Goal: Task Accomplishment & Management: Use online tool/utility

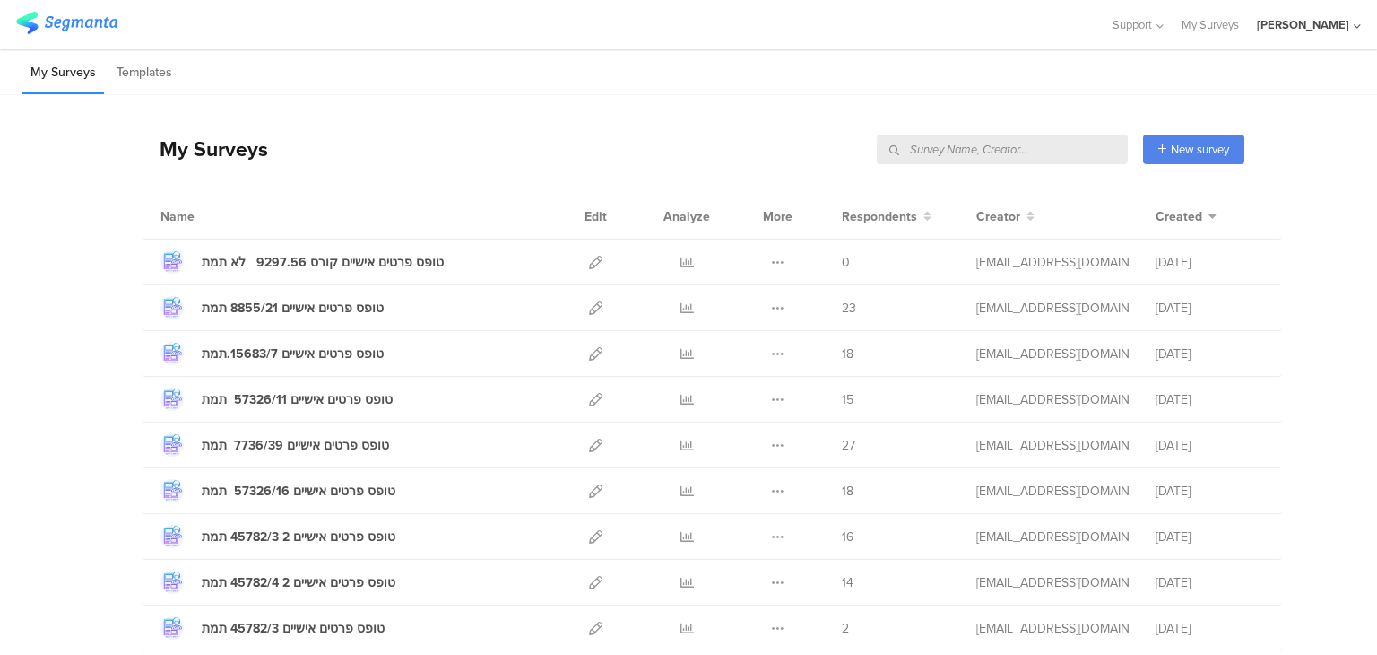
click at [1088, 150] on input "text" at bounding box center [1002, 149] width 251 height 30
type input "n"
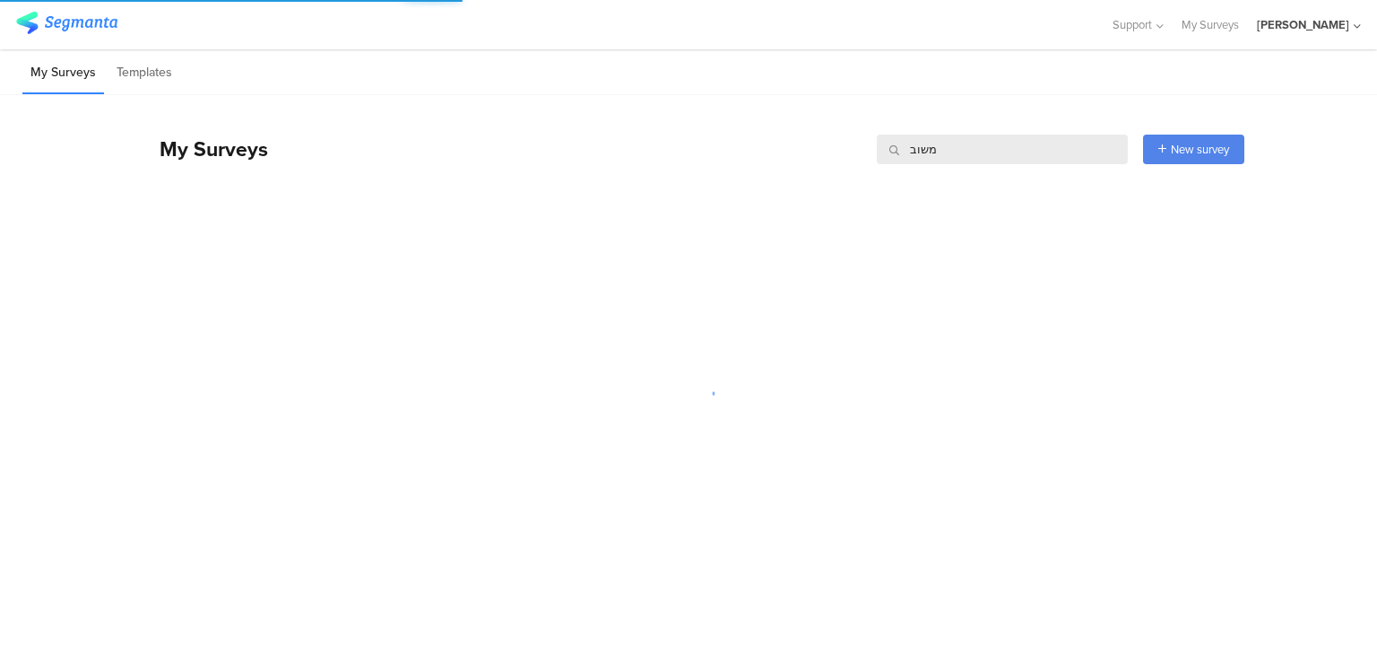
drag, startPoint x: 1087, startPoint y: 144, endPoint x: 663, endPoint y: 143, distance: 423.2
click at [664, 144] on div "My Surveys משוב משוב New survey Start from scratch Choose from templates" at bounding box center [693, 149] width 1103 height 72
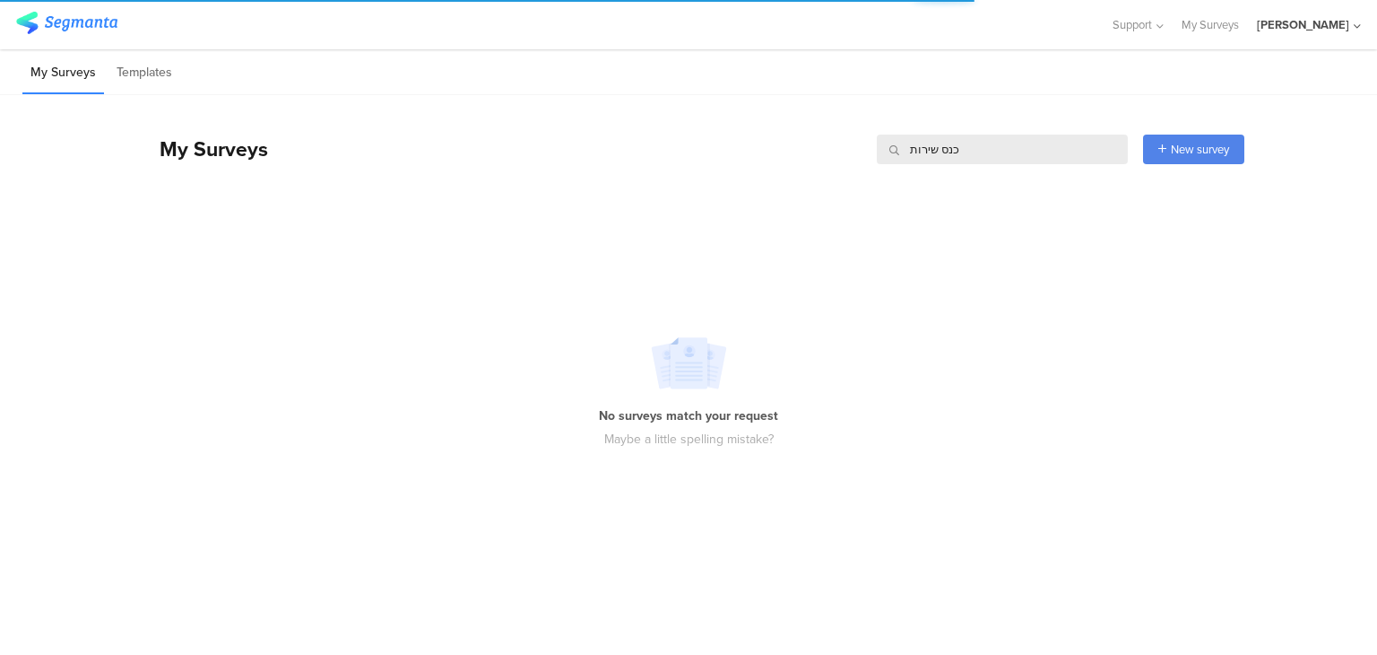
type input "כנס שירות"
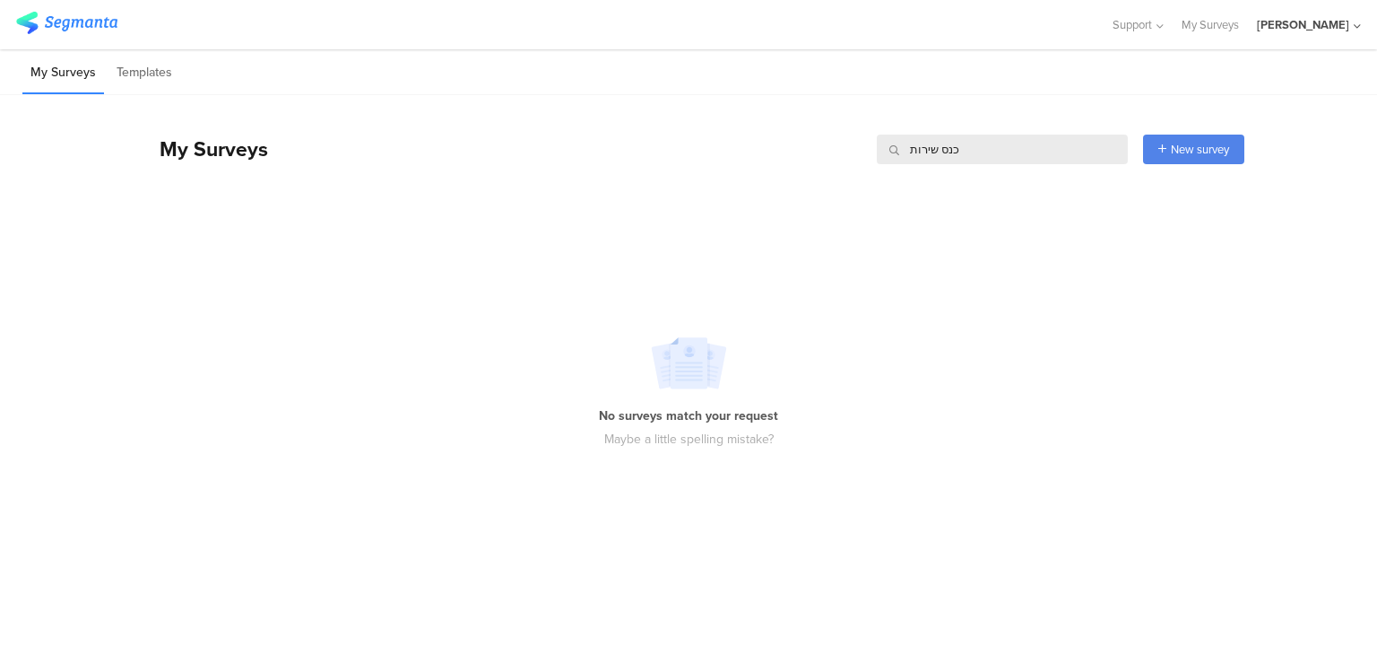
click at [990, 144] on input "כנס שירות" at bounding box center [1002, 149] width 251 height 30
drag, startPoint x: 991, startPoint y: 145, endPoint x: 498, endPoint y: 146, distance: 492.2
click at [498, 146] on div "My Surveys כנס שירות כנס שירות New survey Start from scratch Choose from templa…" at bounding box center [693, 149] width 1103 height 72
click at [843, 313] on div "No surveys match your request Maybe a little spelling mistake?" at bounding box center [688, 393] width 1377 height 344
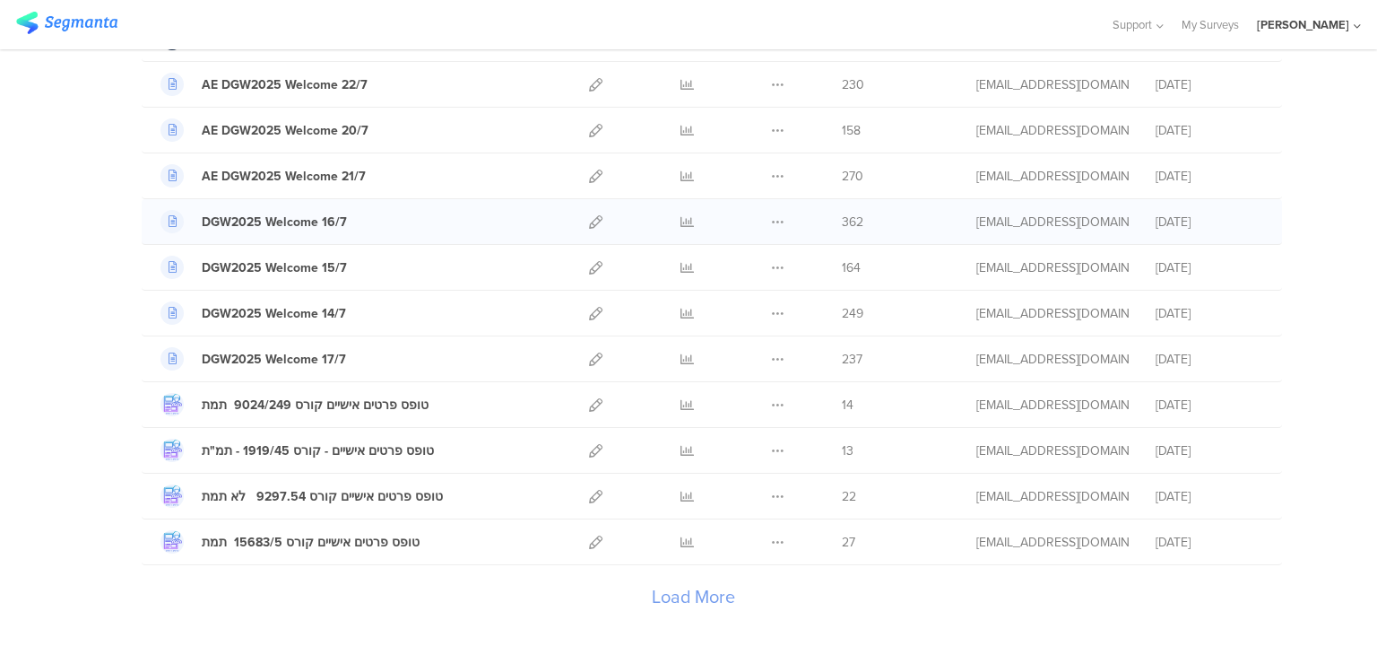
scroll to position [2050, 0]
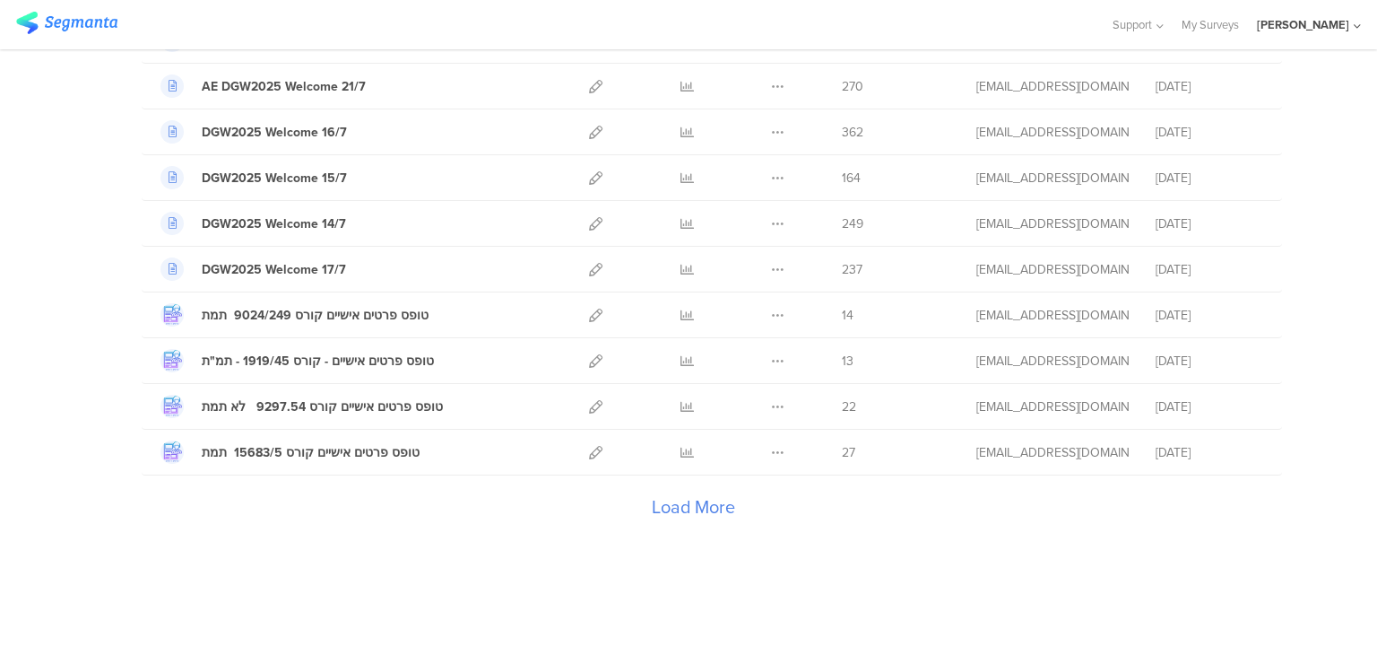
click at [689, 500] on div "Load More" at bounding box center [693, 511] width 1103 height 72
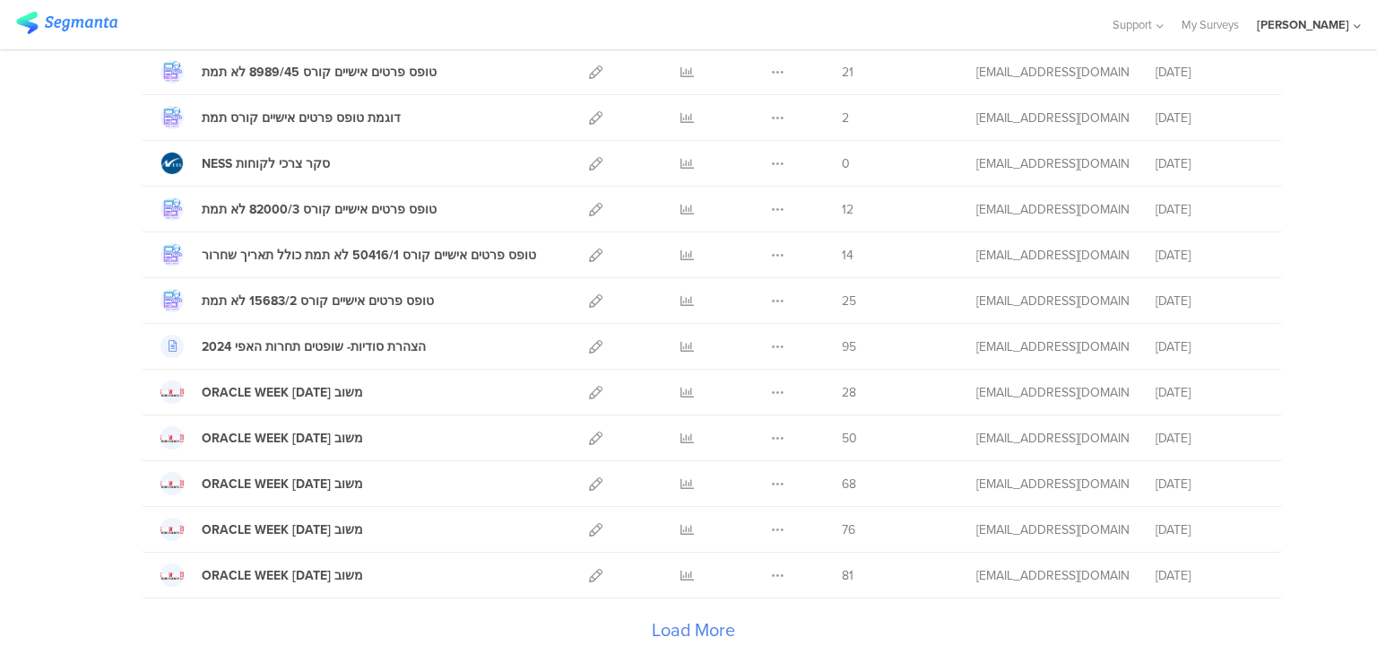
scroll to position [4328, 0]
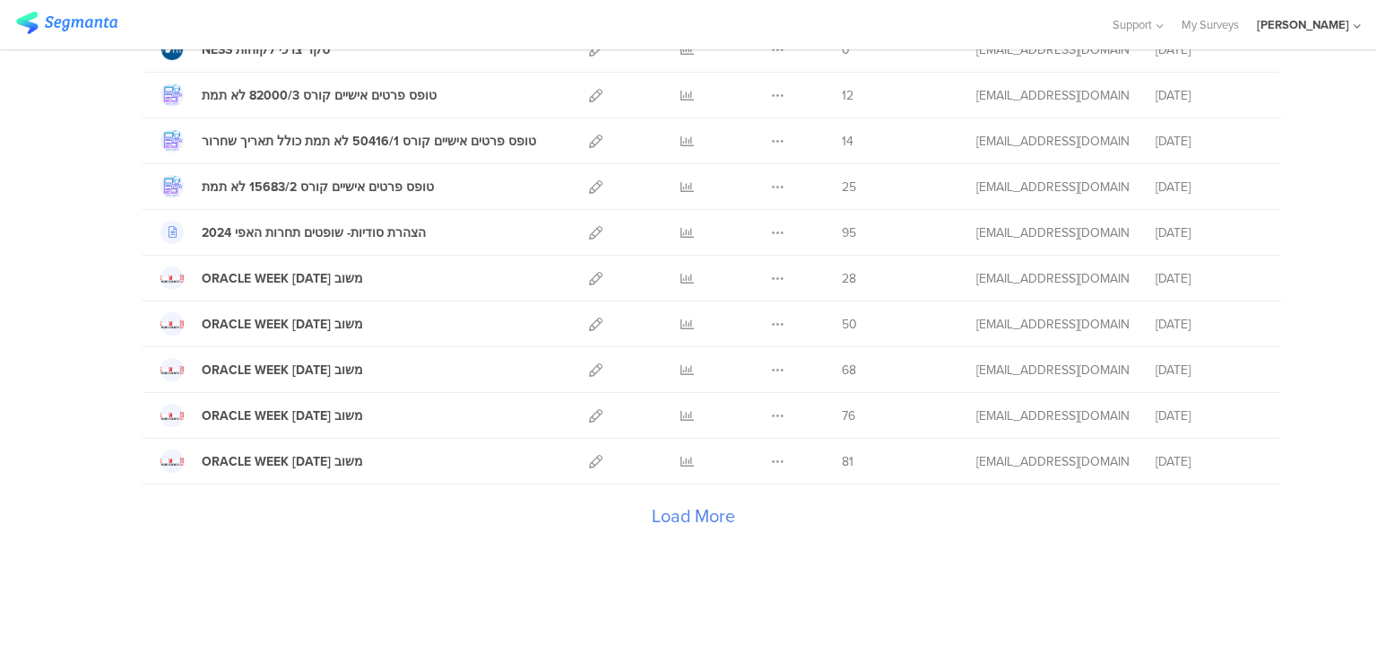
click at [669, 496] on div "Load More" at bounding box center [693, 520] width 1103 height 72
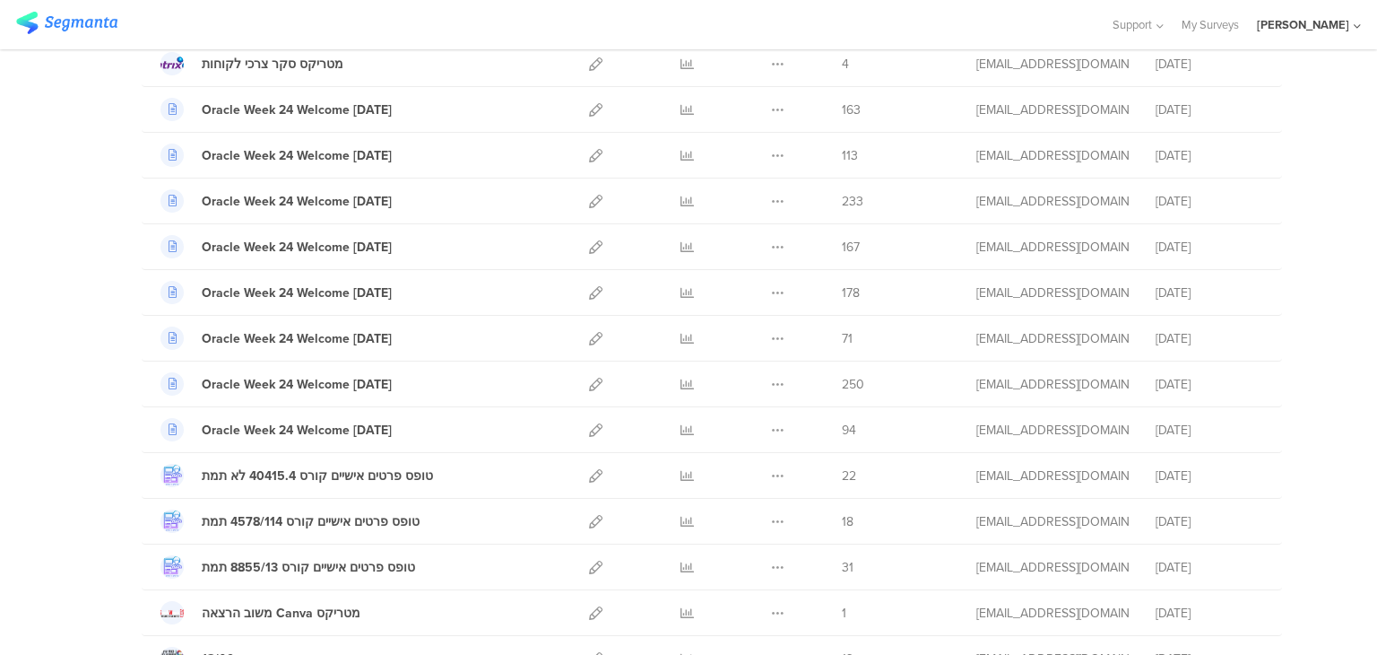
scroll to position [5404, 0]
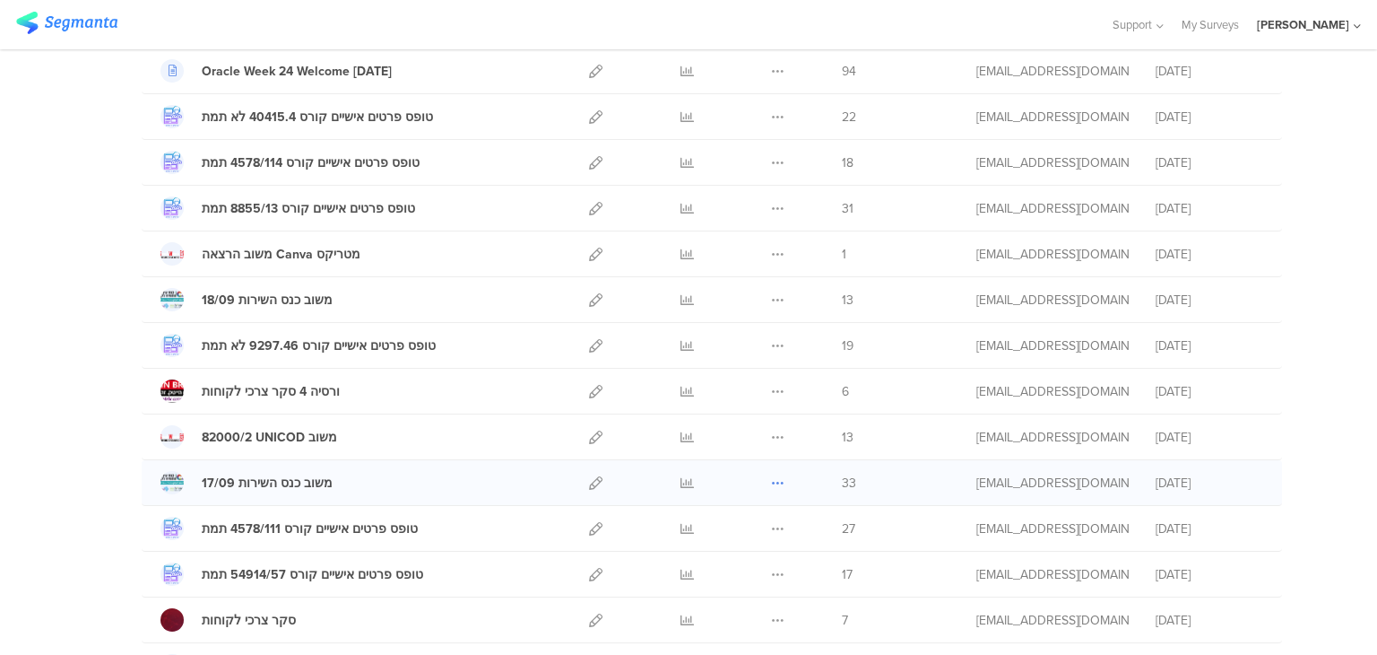
click at [771, 476] on icon at bounding box center [777, 482] width 13 height 13
click at [753, 512] on button "Duplicate" at bounding box center [742, 528] width 99 height 32
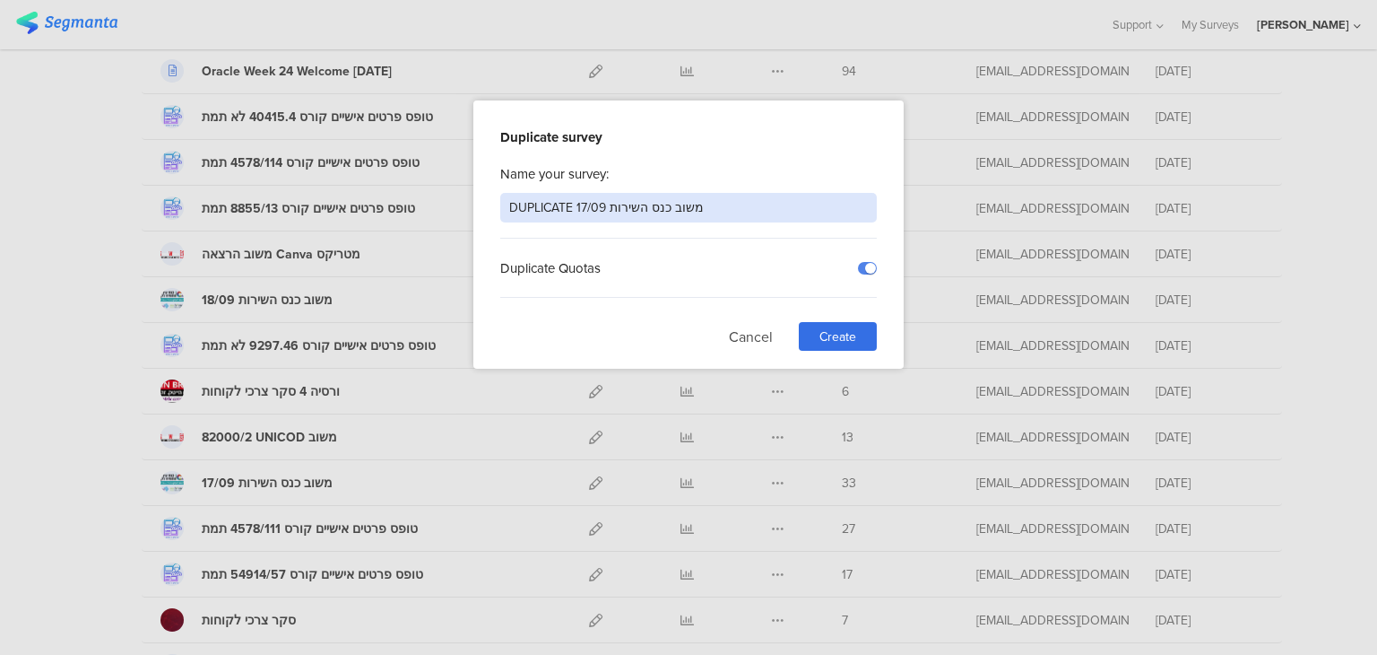
drag, startPoint x: 569, startPoint y: 203, endPoint x: 482, endPoint y: 213, distance: 87.6
click at [476, 218] on div "Duplicate survey Name your survey: DUPLICATE משוב כנס השירות 17/09 Duplicate Qu…" at bounding box center [688, 234] width 430 height 268
drag, startPoint x: 574, startPoint y: 204, endPoint x: 477, endPoint y: 204, distance: 96.8
click at [477, 204] on div "Duplicate survey Name your survey: DUPLICATE משוב כנס השירות 17/09 Duplicate Qu…" at bounding box center [688, 234] width 430 height 268
type input "משוב כנס השירות 17/09"
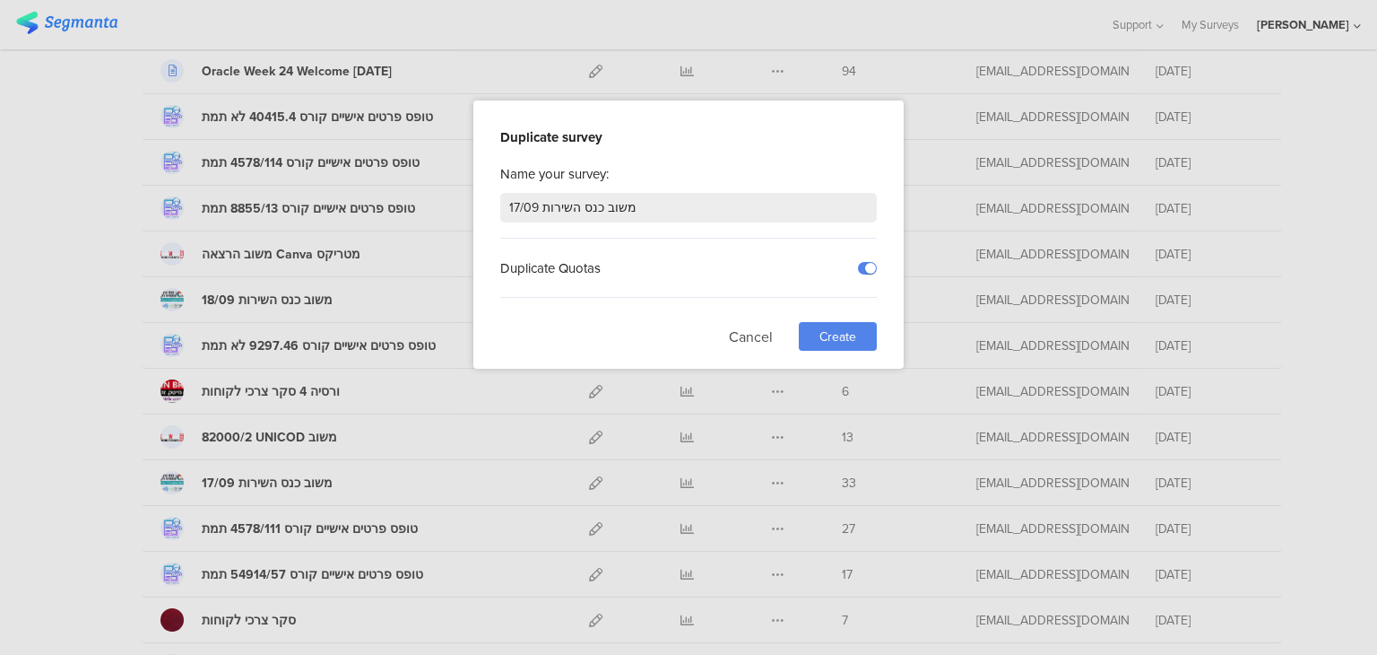
click at [828, 331] on span "Create" at bounding box center [837, 336] width 37 height 19
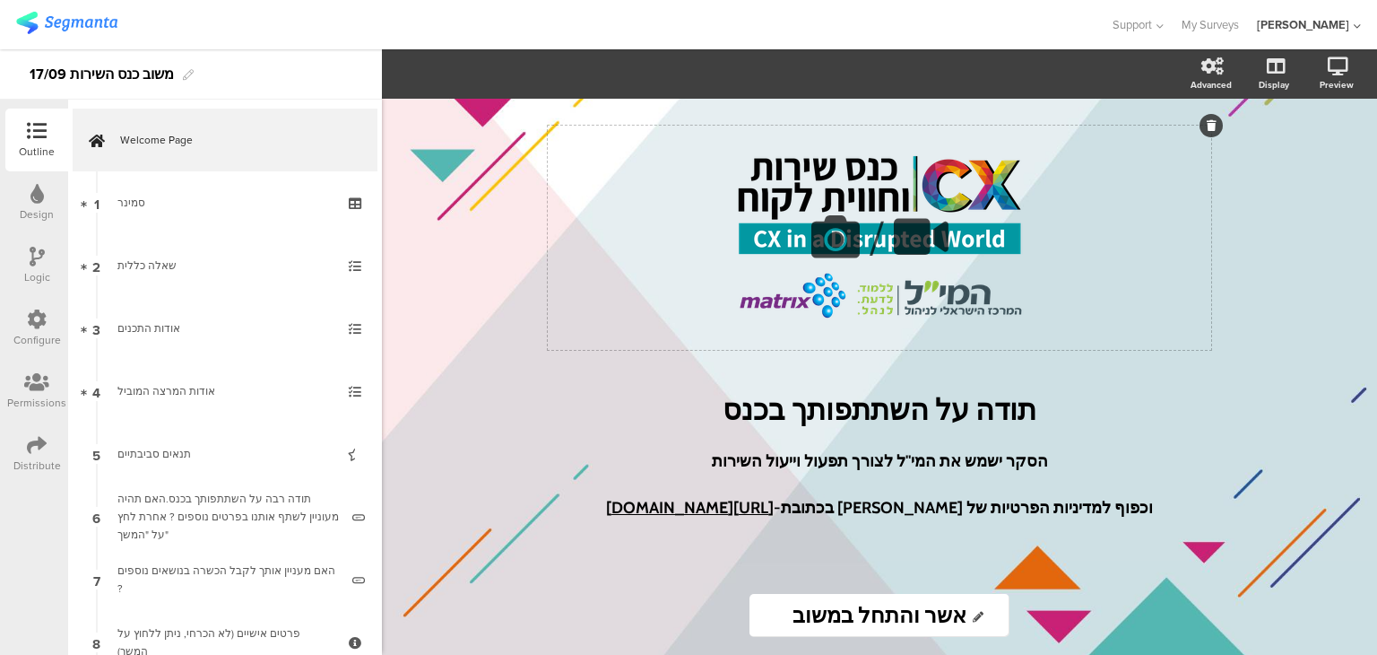
click at [1209, 130] on icon at bounding box center [1212, 125] width 10 height 11
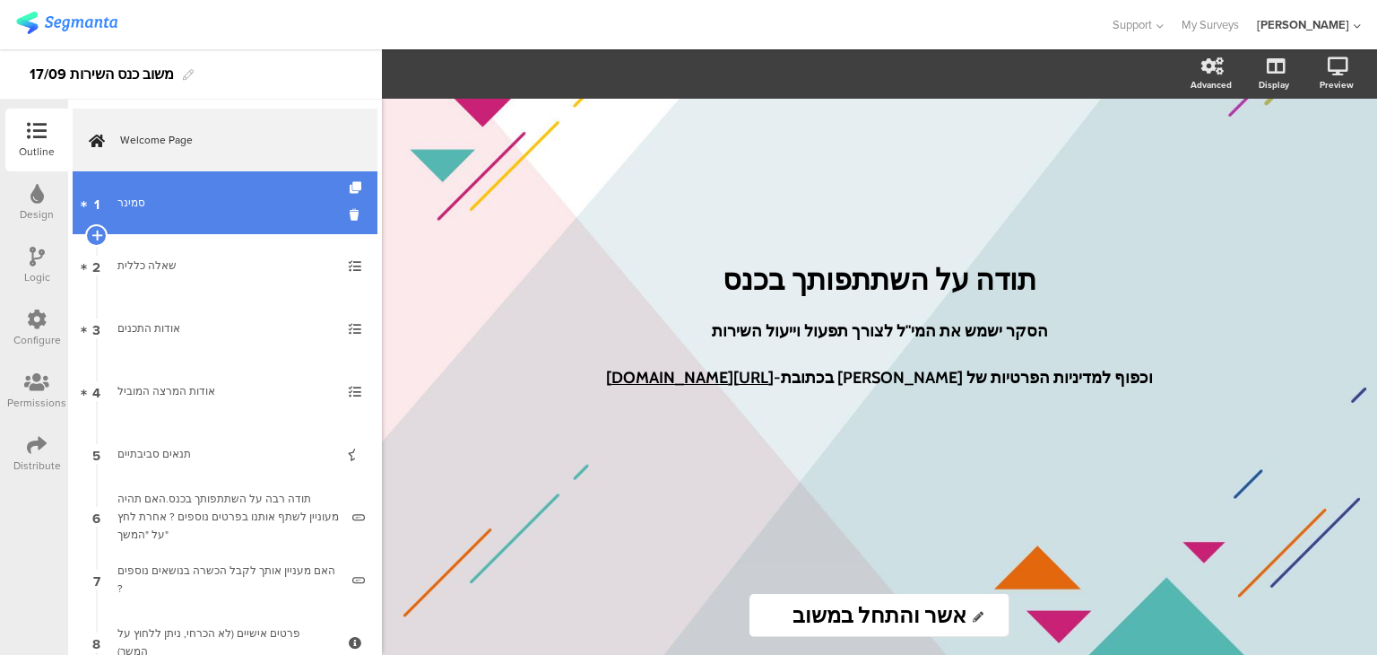
click at [224, 211] on div "סמינר" at bounding box center [224, 203] width 214 height 18
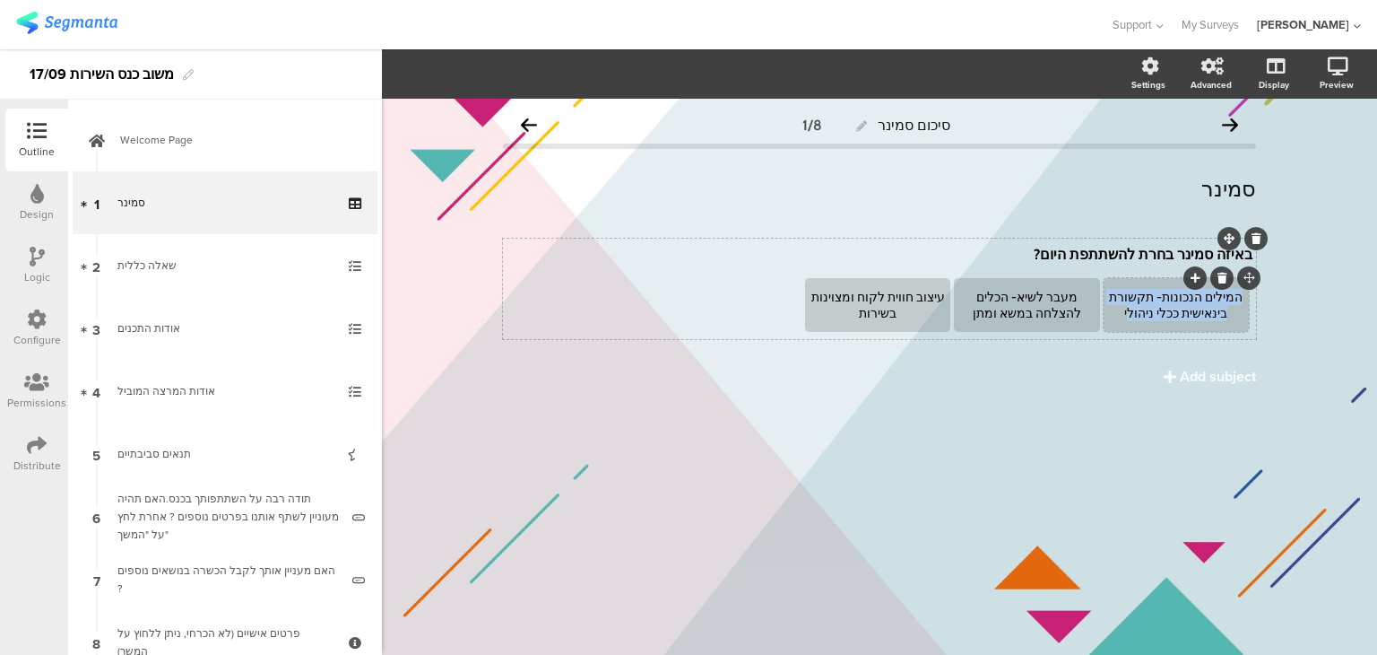
drag, startPoint x: 1133, startPoint y: 316, endPoint x: 1253, endPoint y: 288, distance: 123.5
click at [1249, 288] on div "המילים הנכונות- תקשורת בינאישית ככלי ניהולי" at bounding box center [1176, 305] width 145 height 54
drag, startPoint x: 1183, startPoint y: 299, endPoint x: 1209, endPoint y: 299, distance: 26.0
click at [1209, 299] on div "י" at bounding box center [1176, 305] width 140 height 16
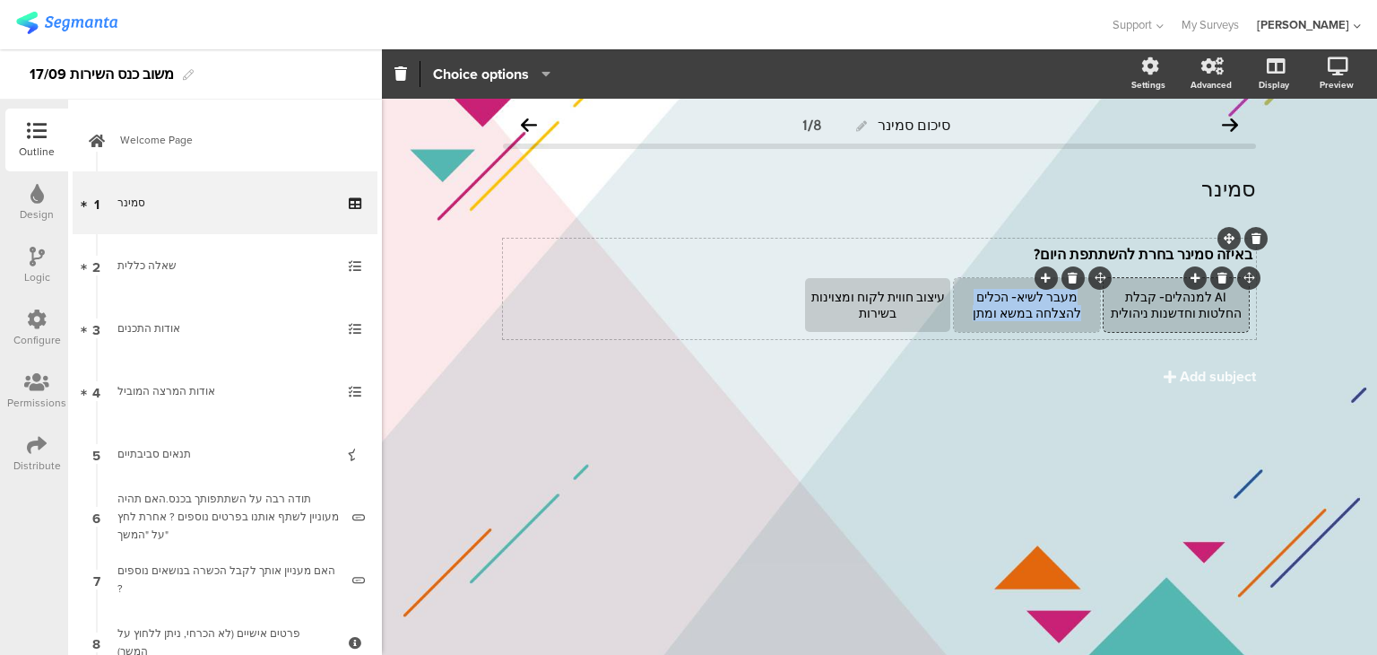
drag, startPoint x: 973, startPoint y: 319, endPoint x: 1087, endPoint y: 292, distance: 117.0
click at [1087, 292] on div "מעבר לשיא- הכלים להצלחה במשא ומתן" at bounding box center [1027, 305] width 140 height 32
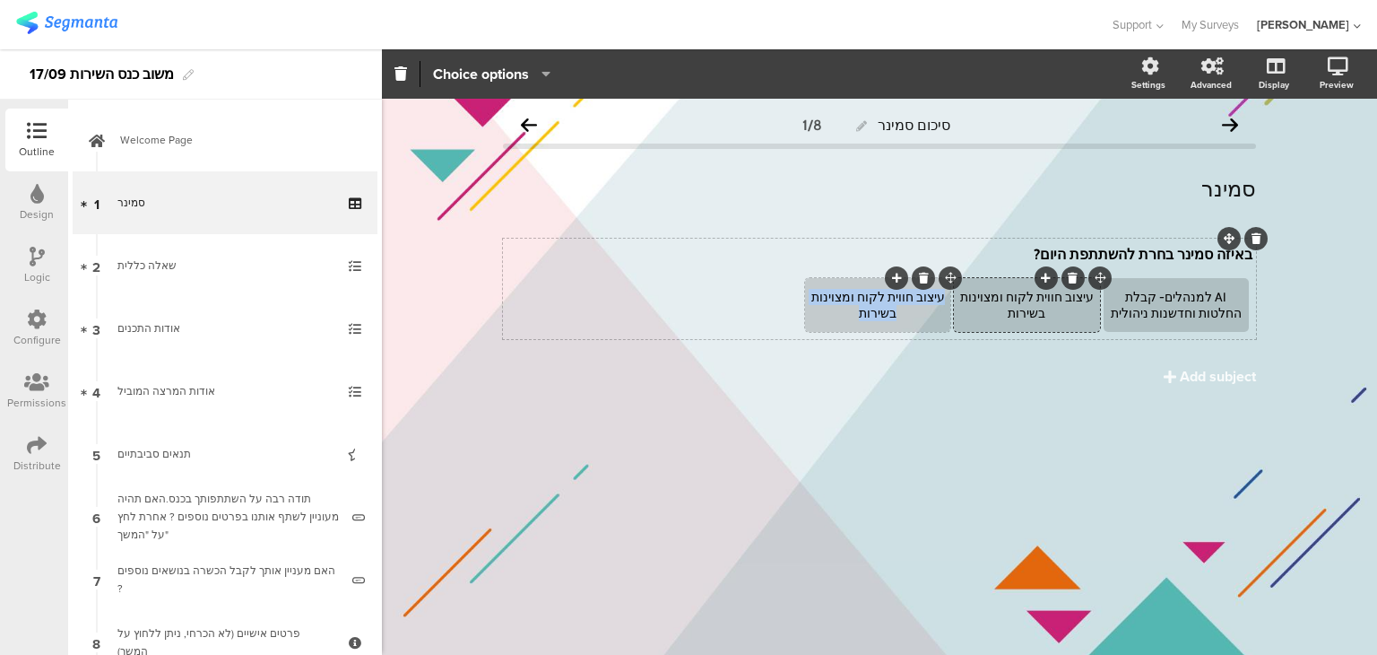
drag, startPoint x: 836, startPoint y: 316, endPoint x: 942, endPoint y: 283, distance: 111.5
click at [942, 283] on div "עיצוב חווית לקוח ומצוינות בשירות" at bounding box center [877, 305] width 145 height 54
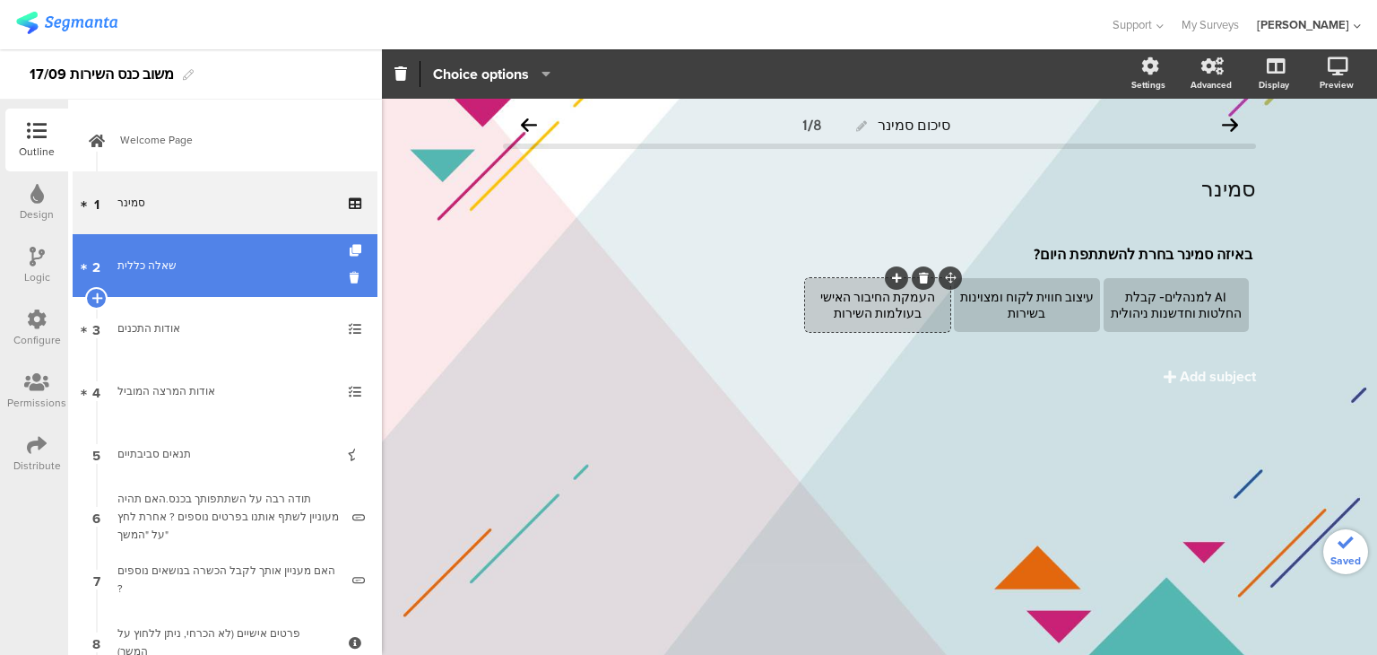
click at [217, 284] on link "2 שאלה כללית" at bounding box center [225, 265] width 305 height 63
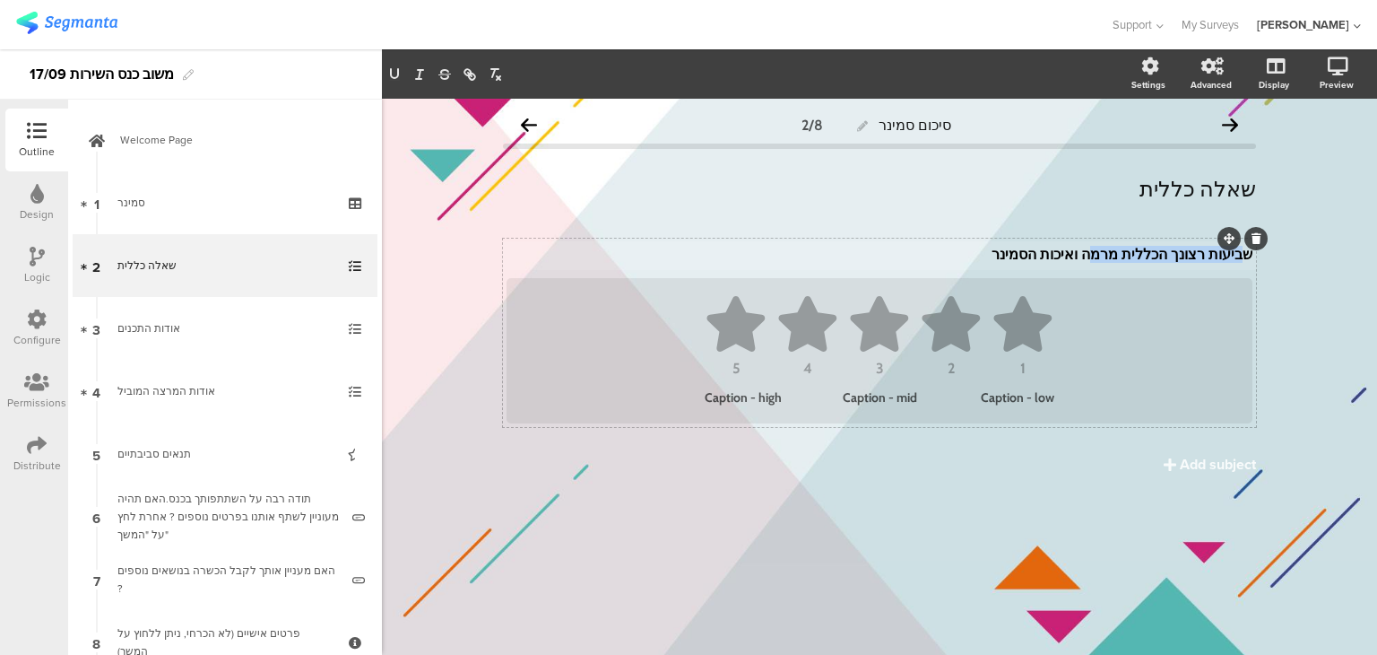
drag, startPoint x: 1244, startPoint y: 257, endPoint x: 1113, endPoint y: 259, distance: 131.8
click at [1113, 259] on div "שביעות רצונך הכללית מרמה ﻿ ואיכות הסמינר שביעות רצונך הכללית מרמה ﻿ ואיכות הסמי…" at bounding box center [879, 255] width 755 height 29
click at [988, 261] on p "שביעות רצונך הכללית מרמה ﻿ואיכות הסמינר" at bounding box center [880, 254] width 746 height 17
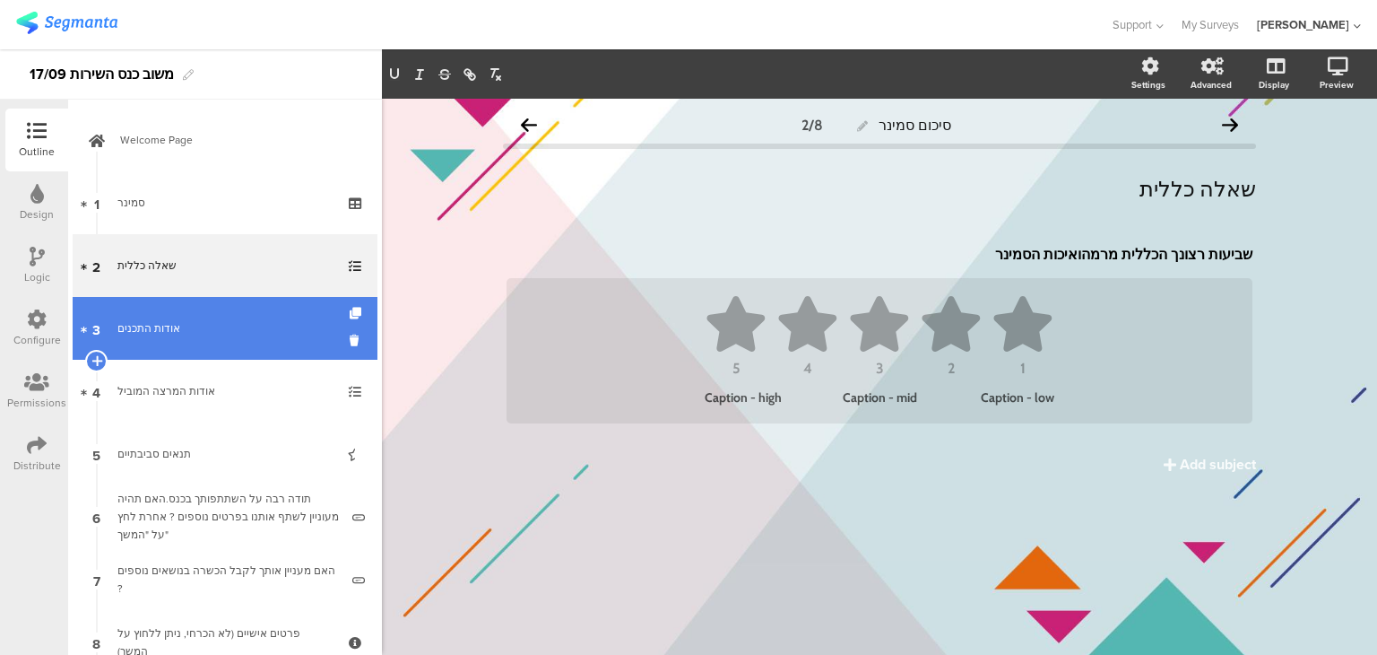
click at [244, 334] on div "אודות התכנים" at bounding box center [224, 328] width 214 height 18
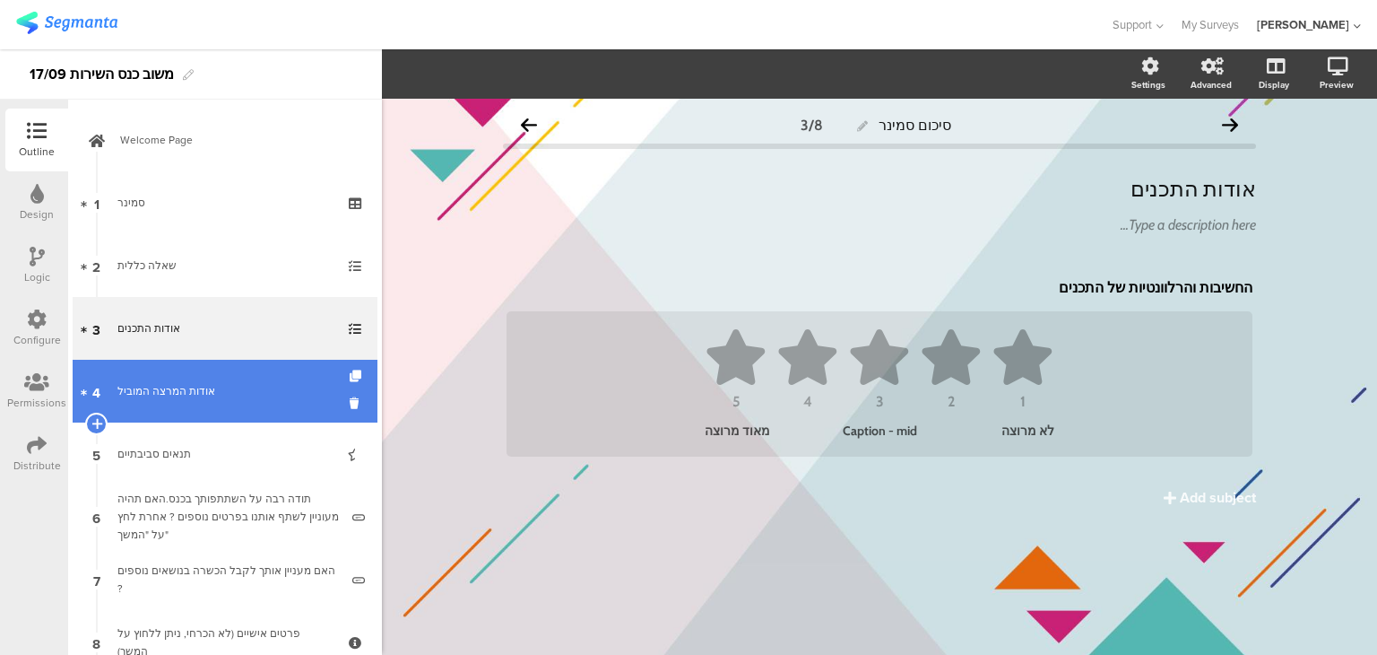
click at [212, 398] on div "אודות המרצה המוביל" at bounding box center [224, 391] width 214 height 18
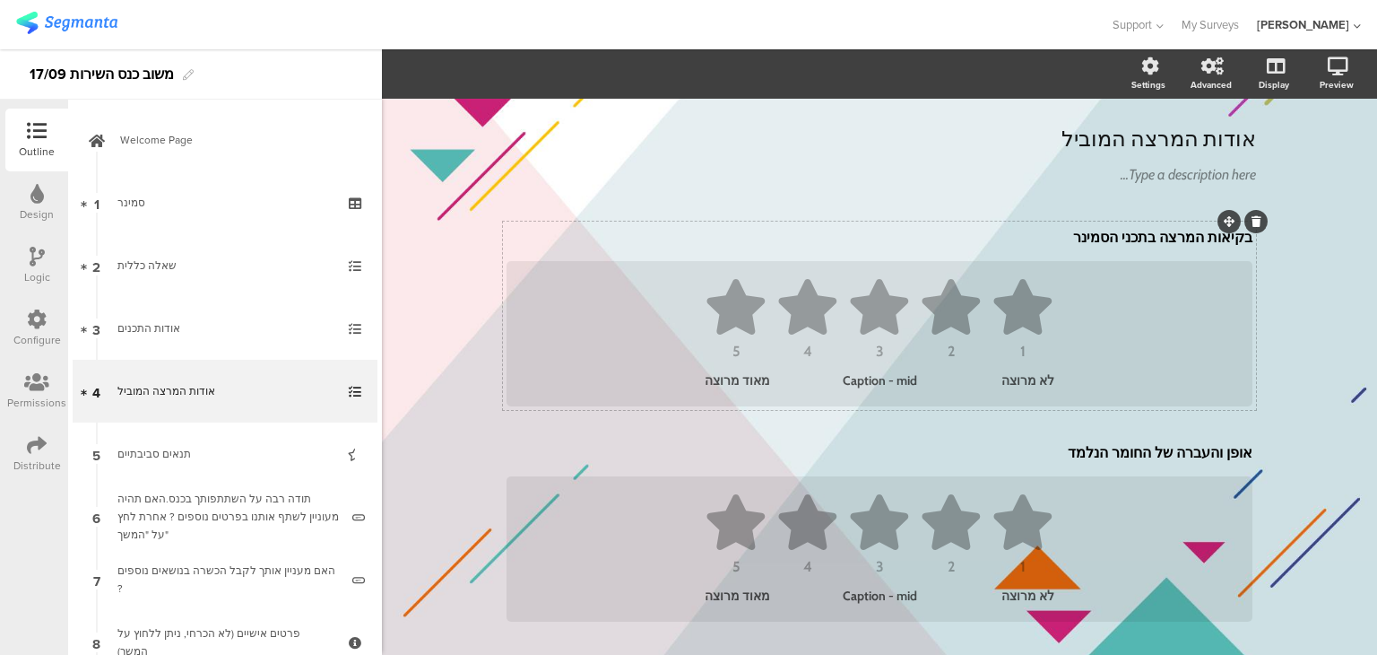
scroll to position [32, 0]
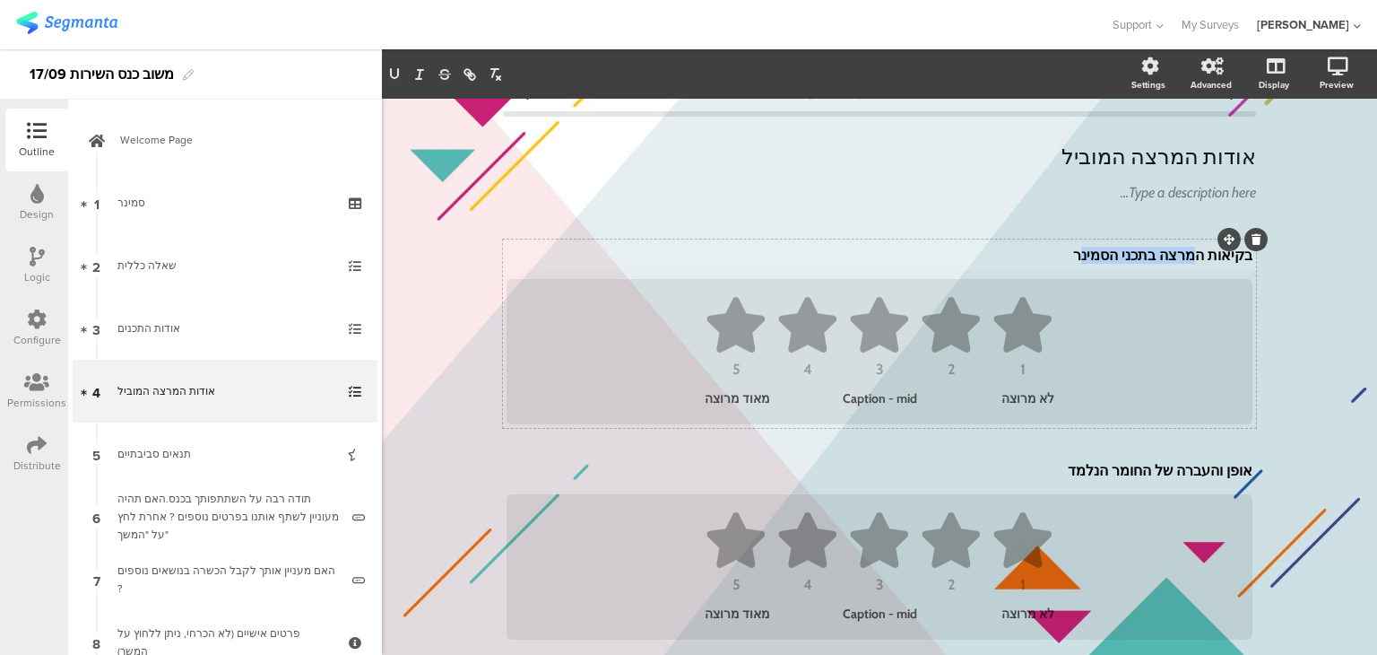
drag, startPoint x: 1201, startPoint y: 241, endPoint x: 1098, endPoint y: 247, distance: 102.4
click at [1098, 247] on div "בקיאות המרצה בתכני הסמינר בקיאות המרצה בתכני הסמינר בקיאות המרצה בתכני הסמינר" at bounding box center [879, 256] width 755 height 29
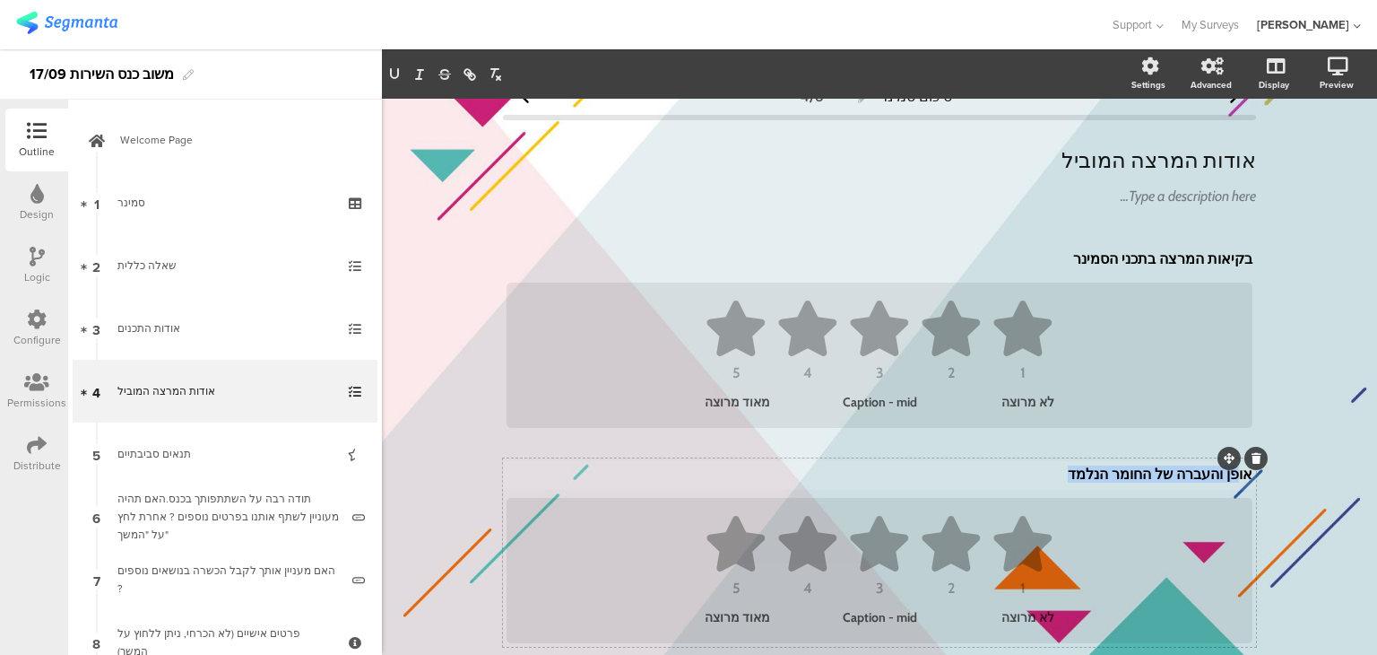
drag, startPoint x: 1235, startPoint y: 477, endPoint x: 1045, endPoint y: 478, distance: 189.2
click at [1045, 478] on div "אופן והעברה של החומר הנלמד אופן והעברה של החומר הנלמד אופן והעברה של החומר הנלמד" at bounding box center [879, 475] width 755 height 29
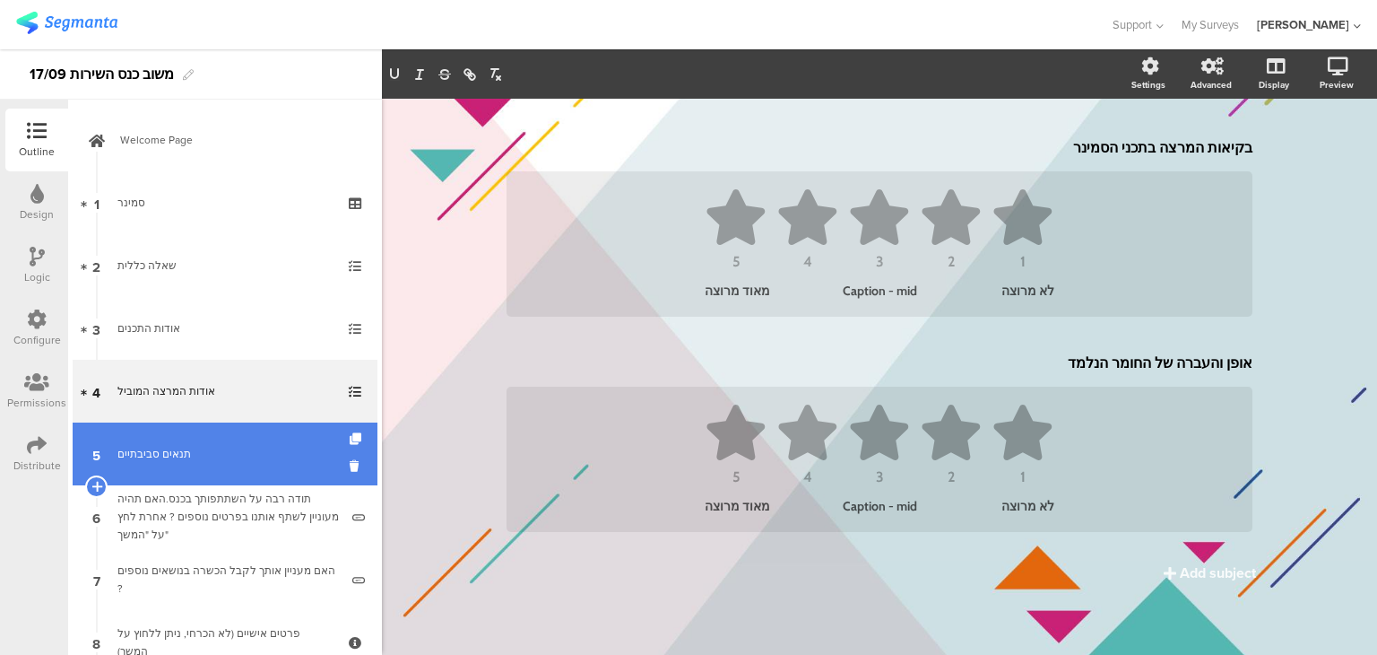
click at [160, 451] on div "תנאים סביבתיים" at bounding box center [224, 454] width 214 height 18
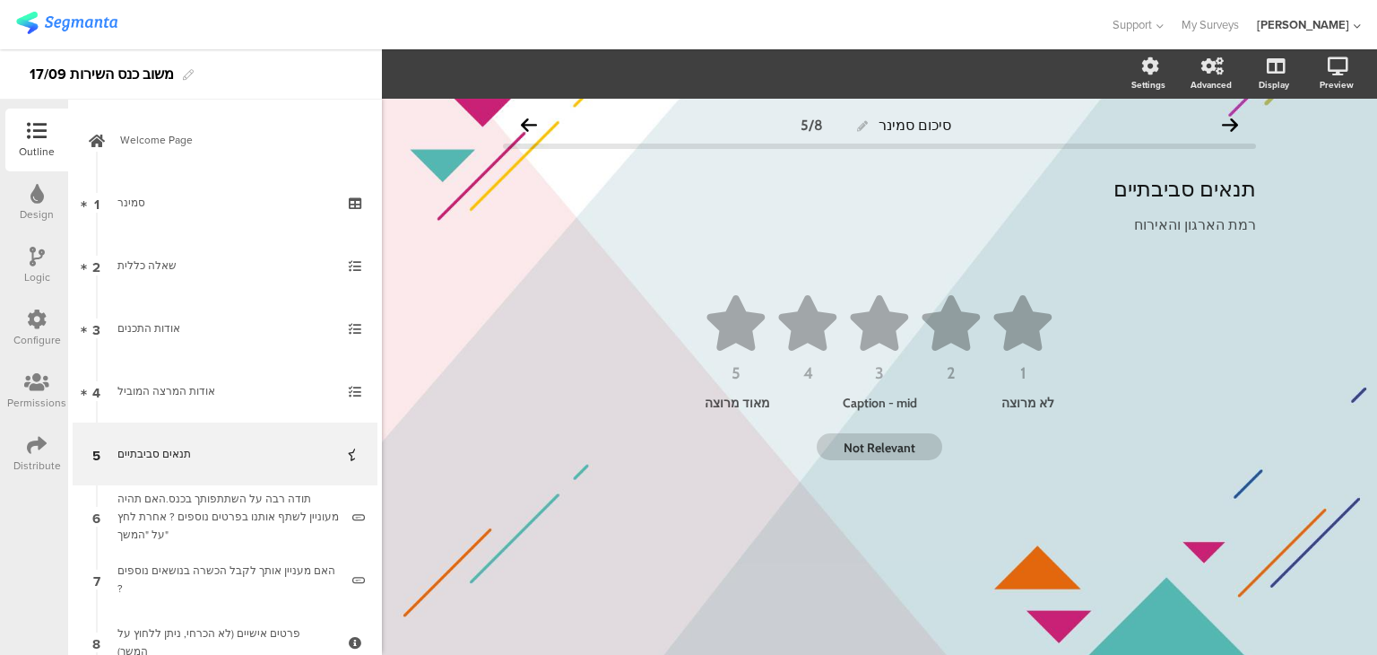
scroll to position [179, 0]
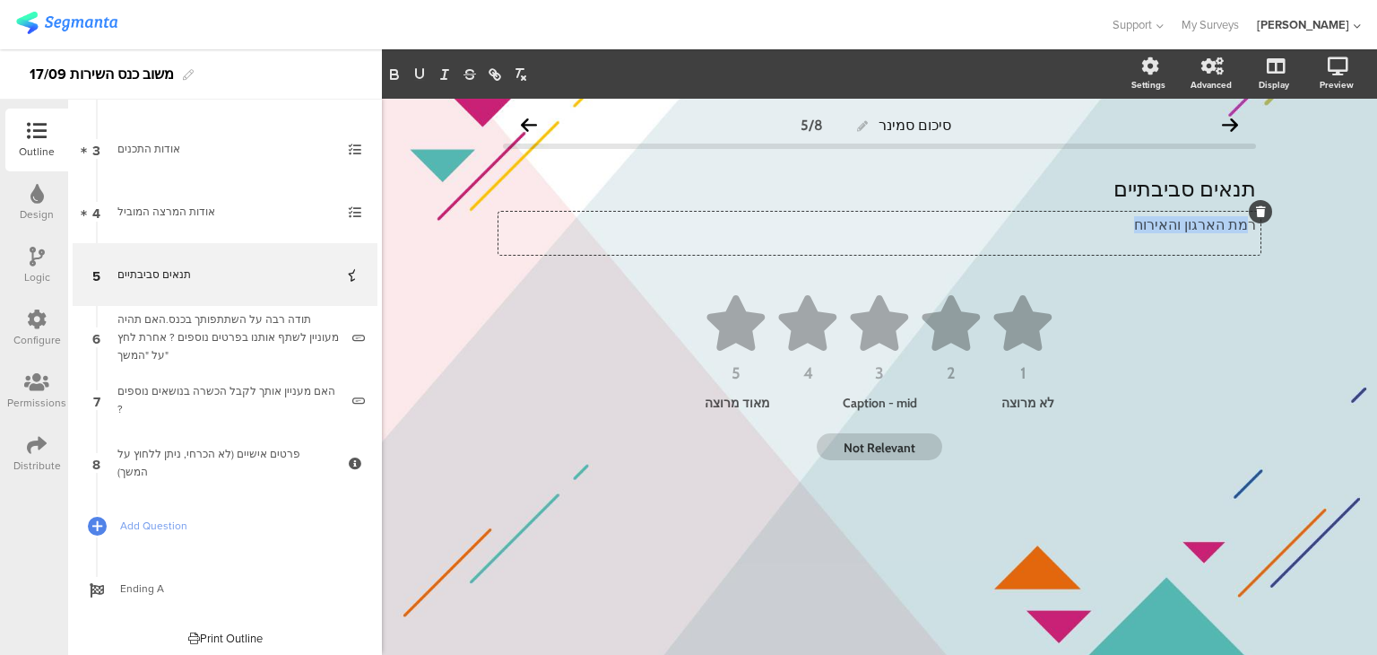
drag, startPoint x: 1247, startPoint y: 226, endPoint x: 1135, endPoint y: 228, distance: 112.1
click at [1135, 228] on div "רמת הארגון והאירוח רמת הארגון והאירוח רמת הארגון והאירוח" at bounding box center [879, 233] width 762 height 43
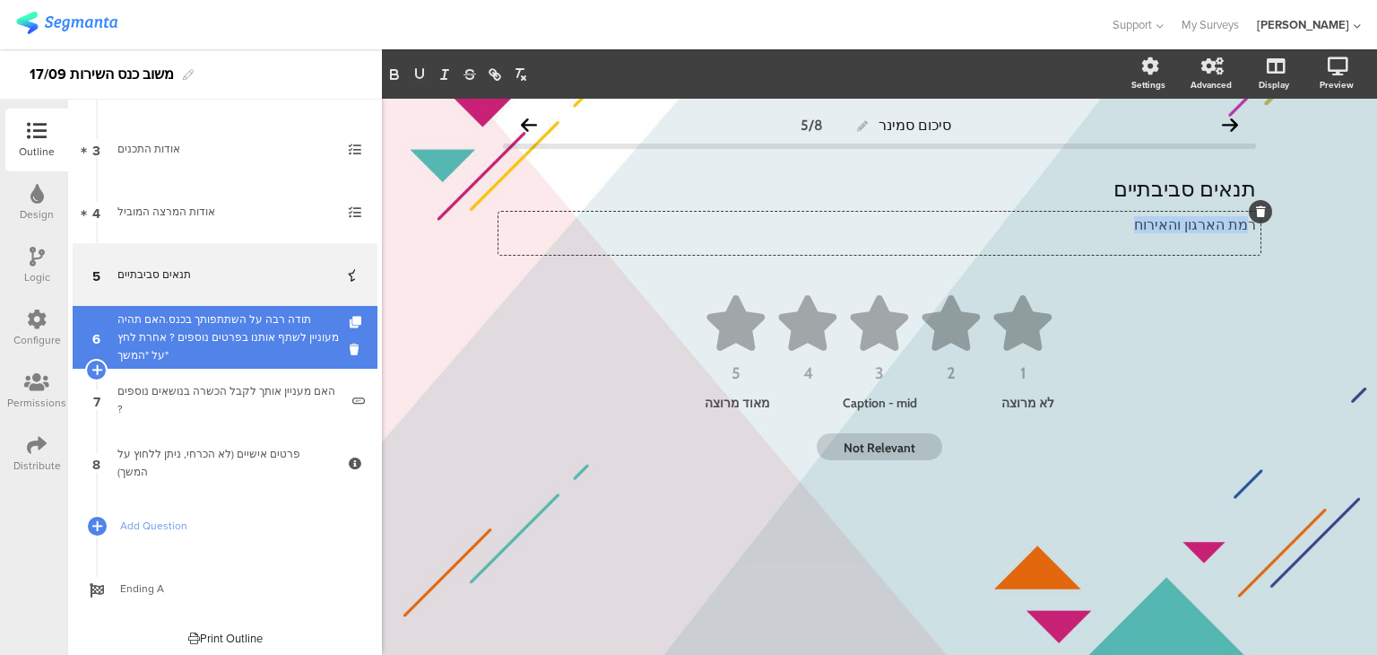
click at [208, 337] on div "תודה רבה על השתתפותך בכנס.האם תהיה מעוניין לשתף אותנו בפרטים נוספים ? אחרת לחץ …" at bounding box center [227, 337] width 221 height 54
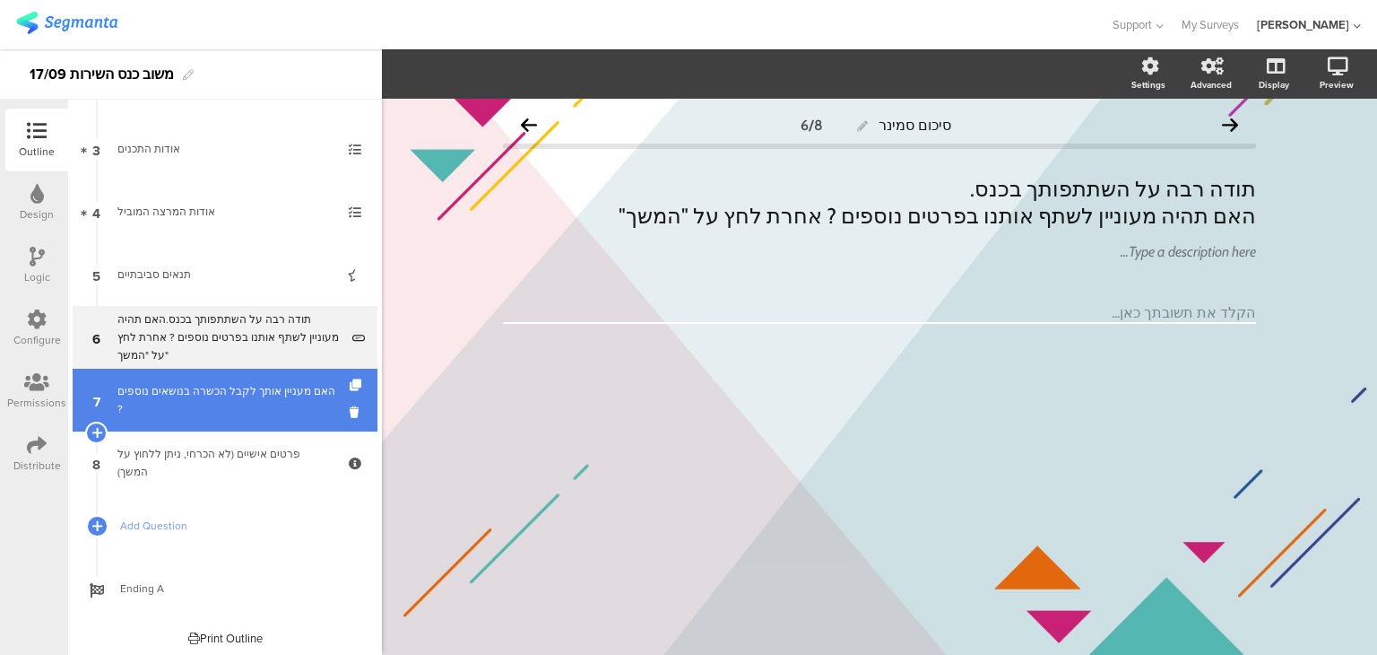
click at [232, 418] on link "7 האם מעניין אותך לקבל הכשרה בנושאים נוספים ?" at bounding box center [225, 399] width 305 height 63
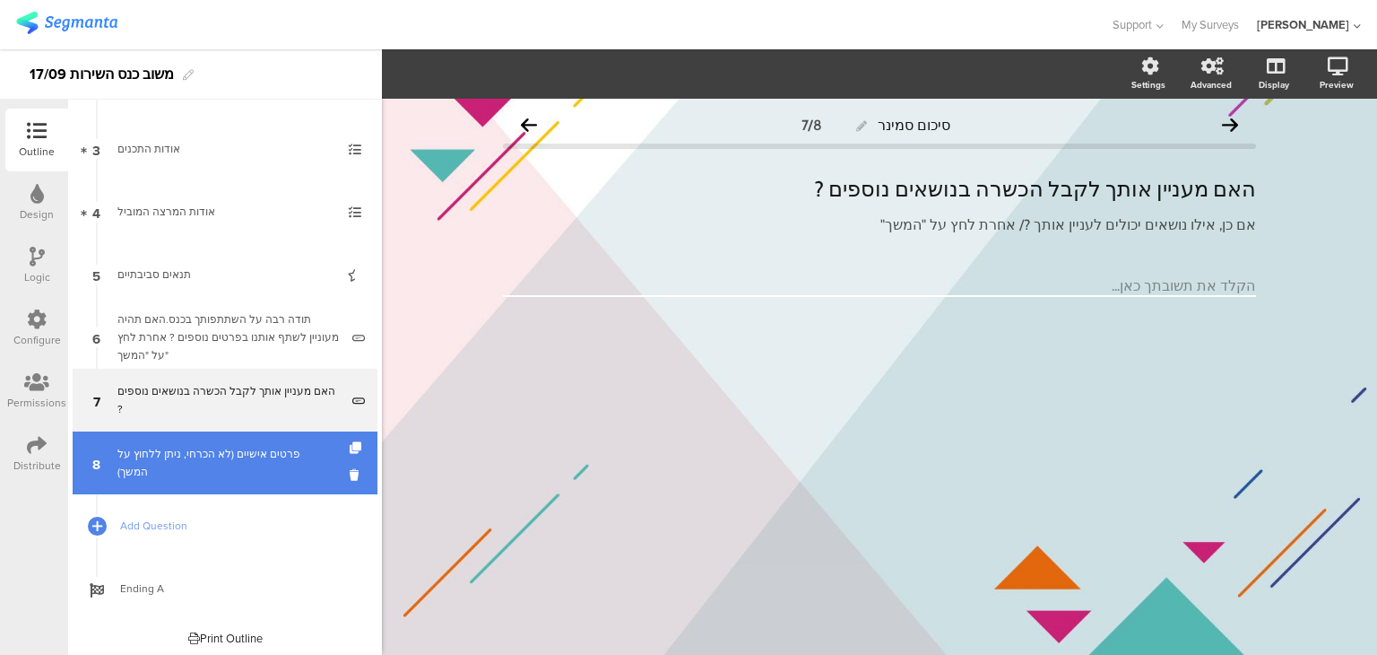
click at [238, 458] on div "פרטים אישיים (לא הכרחי, ניתן ללחוץ על המשך)" at bounding box center [224, 463] width 214 height 36
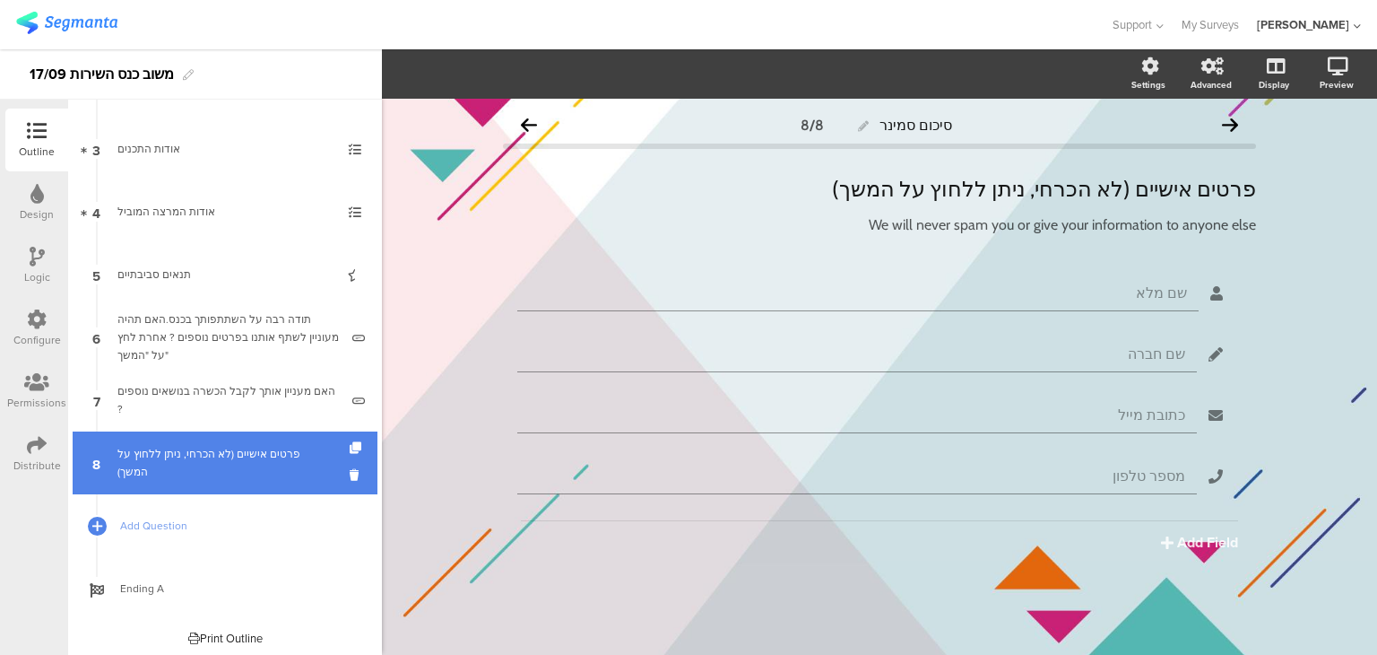
scroll to position [185, 0]
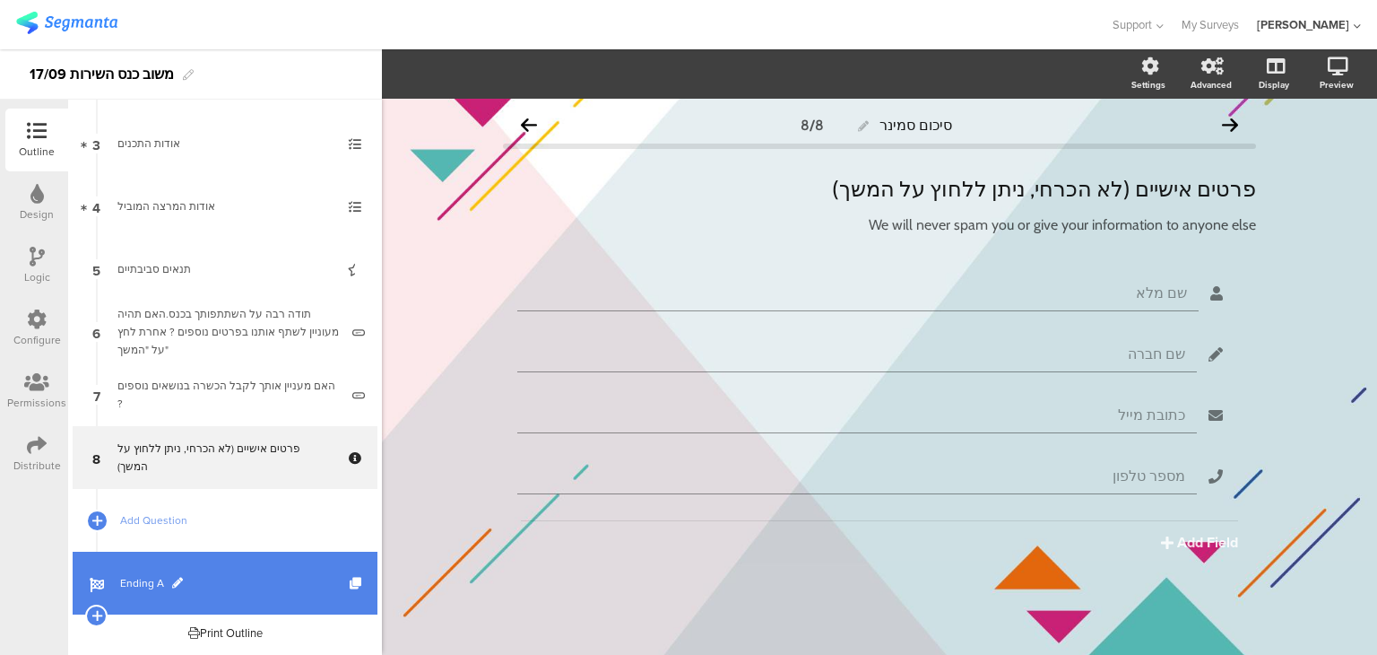
click at [154, 581] on span "Ending A" at bounding box center [235, 583] width 230 height 18
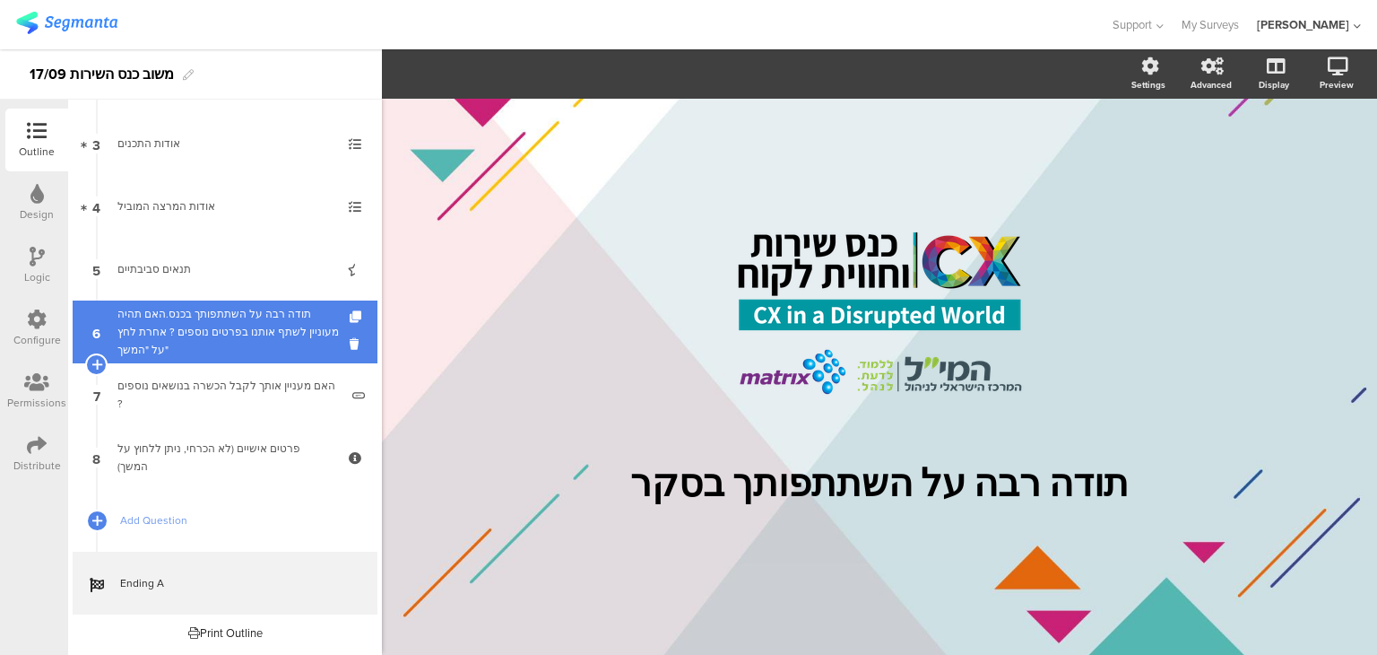
scroll to position [95, 0]
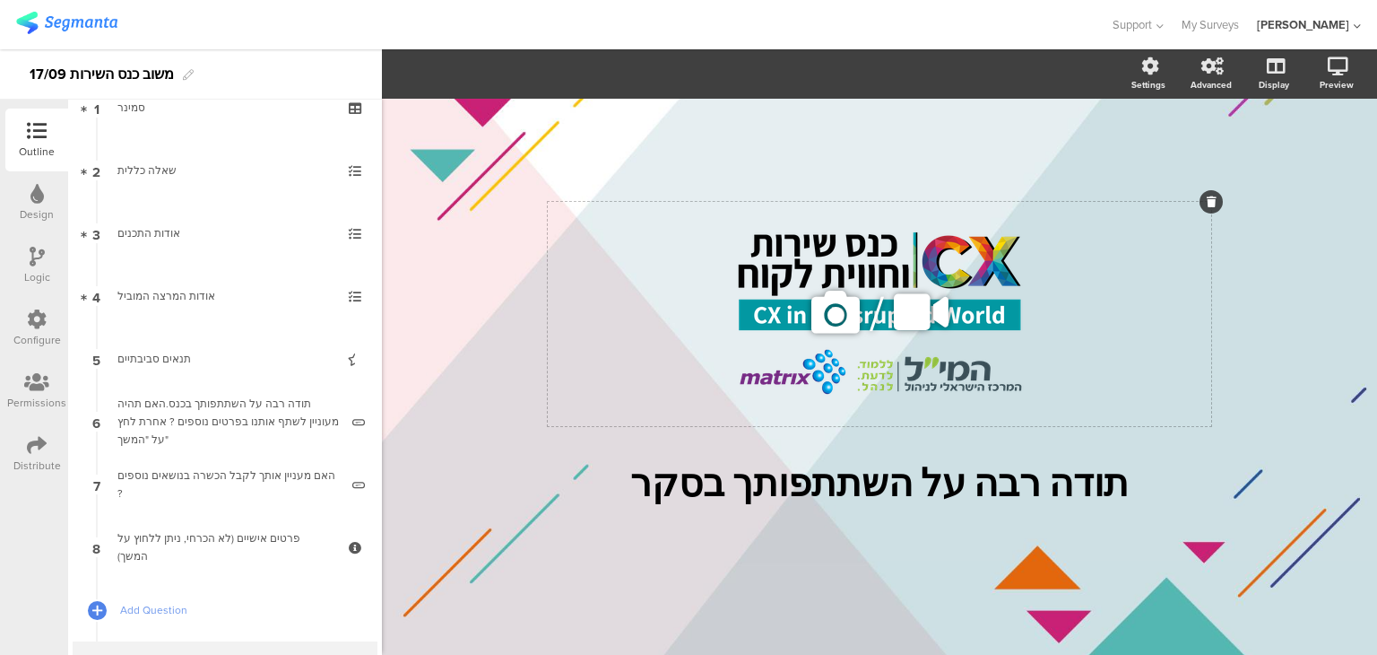
click at [1210, 203] on icon at bounding box center [1212, 201] width 10 height 11
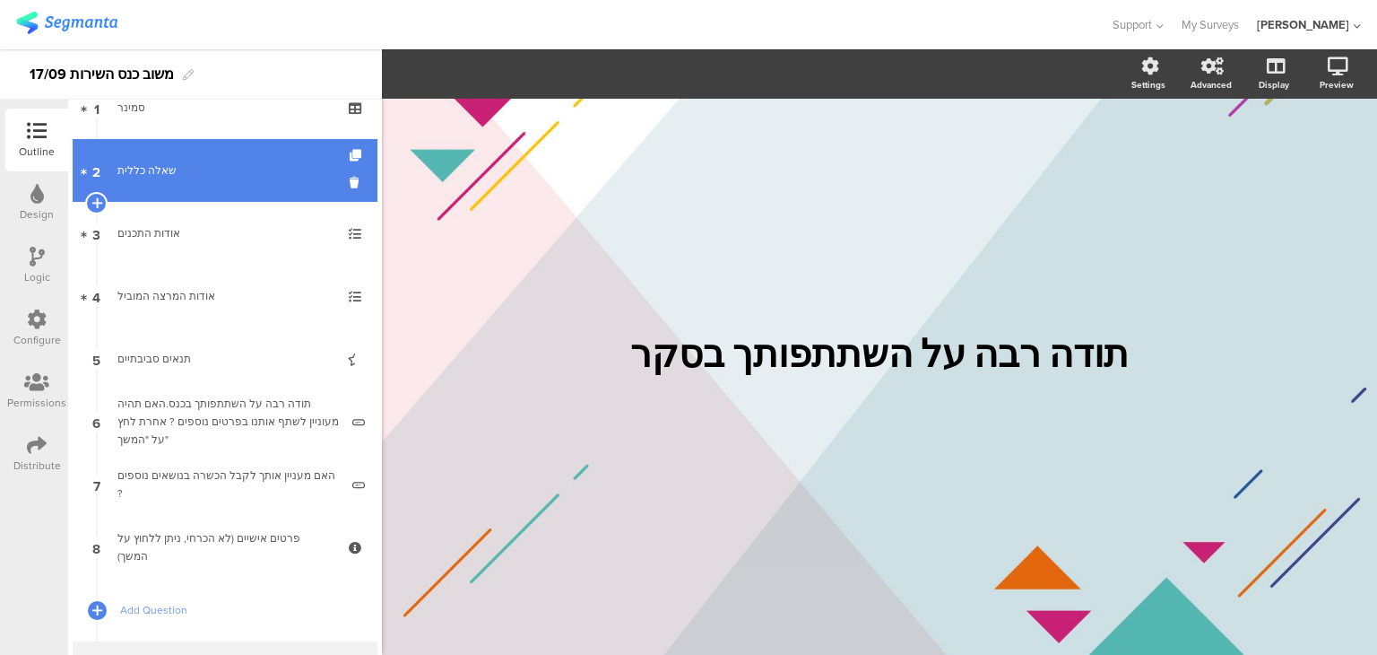
scroll to position [0, 0]
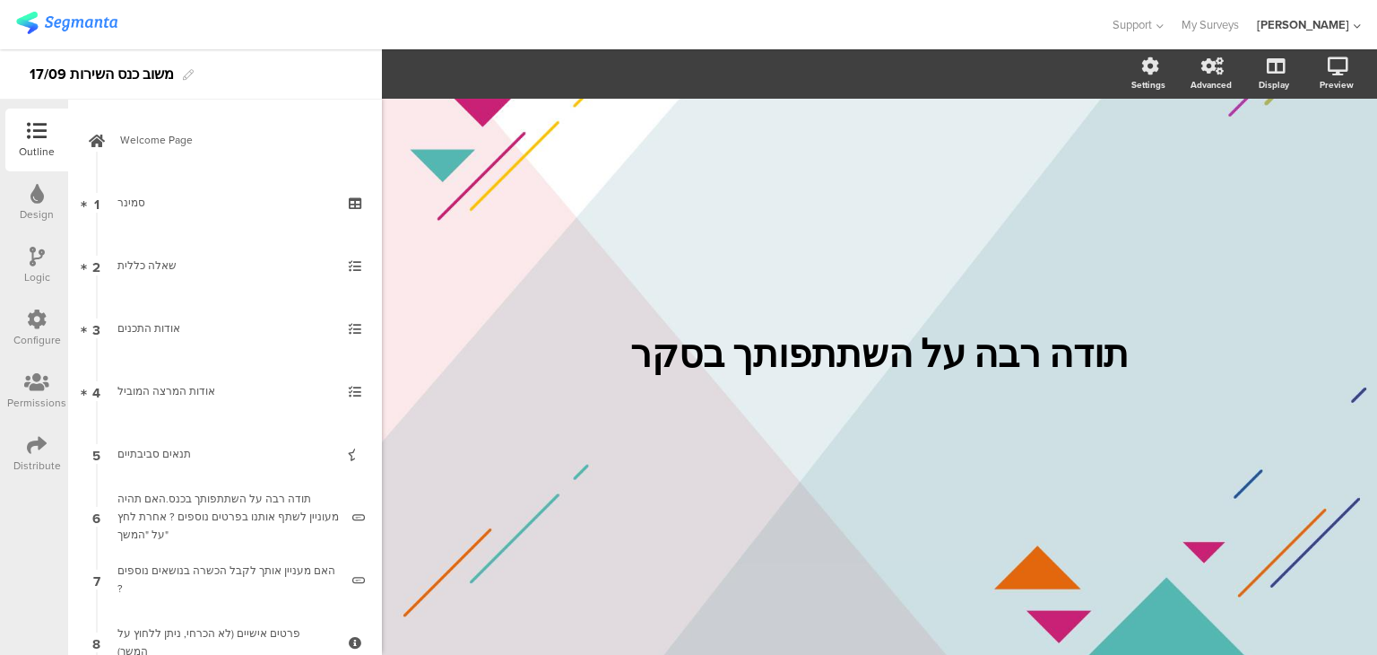
click at [36, 450] on icon at bounding box center [37, 445] width 20 height 20
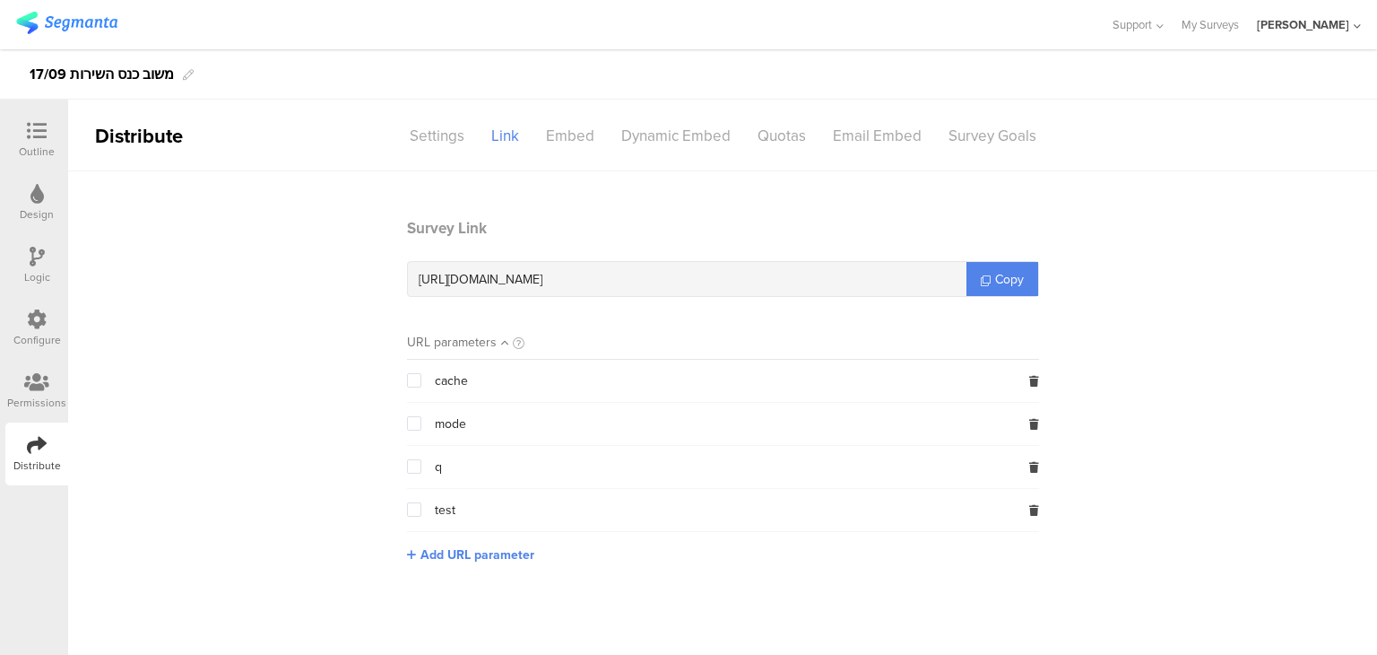
drag, startPoint x: 739, startPoint y: 278, endPoint x: 420, endPoint y: 289, distance: 319.4
click at [420, 289] on div "https://surveys.segmanta.com/f0fbfe" at bounding box center [687, 279] width 559 height 34
copy span "https://surveys.segmanta.com/f0fbfe"
click at [48, 139] on div at bounding box center [37, 132] width 36 height 22
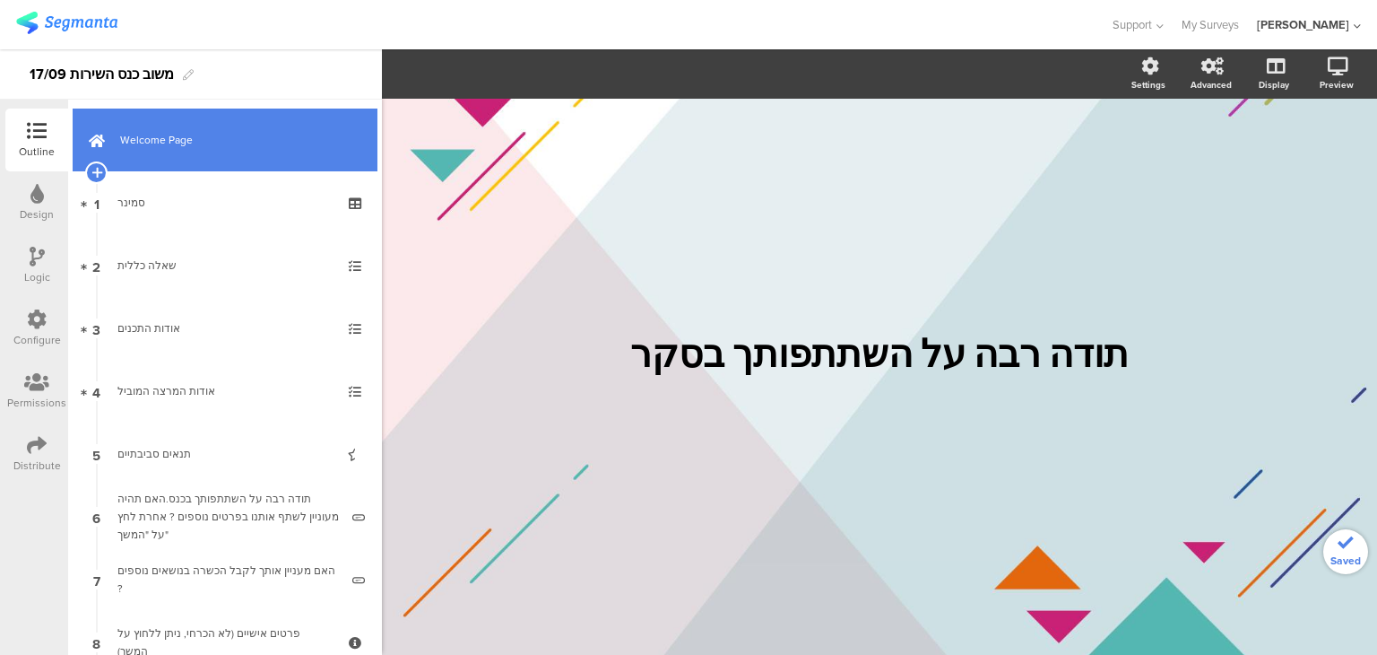
click at [255, 137] on span "Welcome Page" at bounding box center [235, 140] width 230 height 18
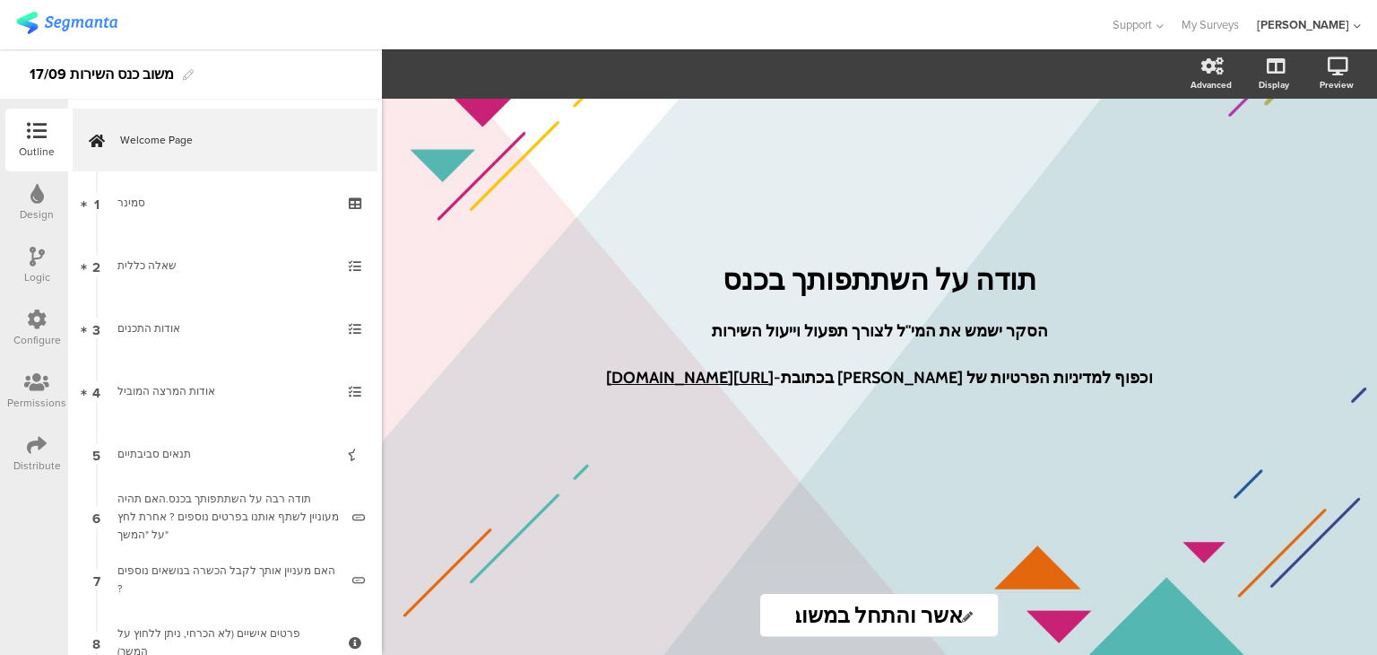
click at [72, 21] on img at bounding box center [66, 23] width 101 height 22
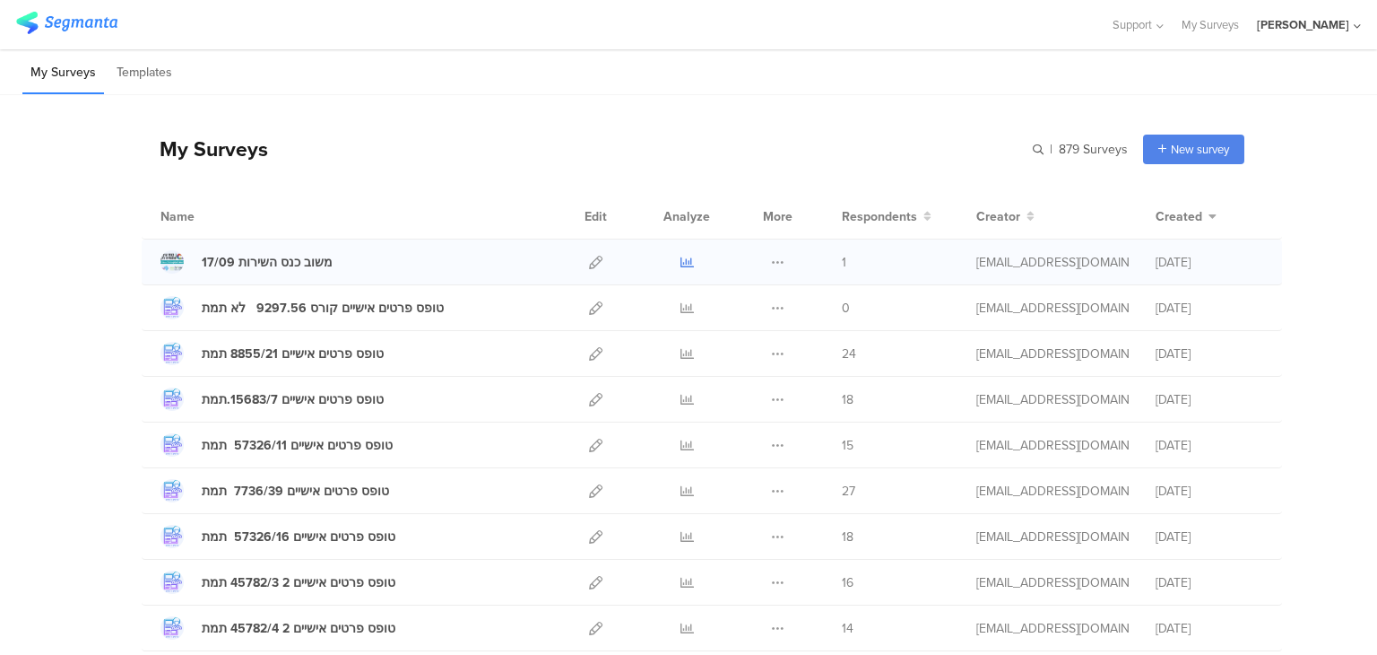
click at [686, 256] on icon at bounding box center [687, 262] width 13 height 13
